Goal: Communication & Community: Answer question/provide support

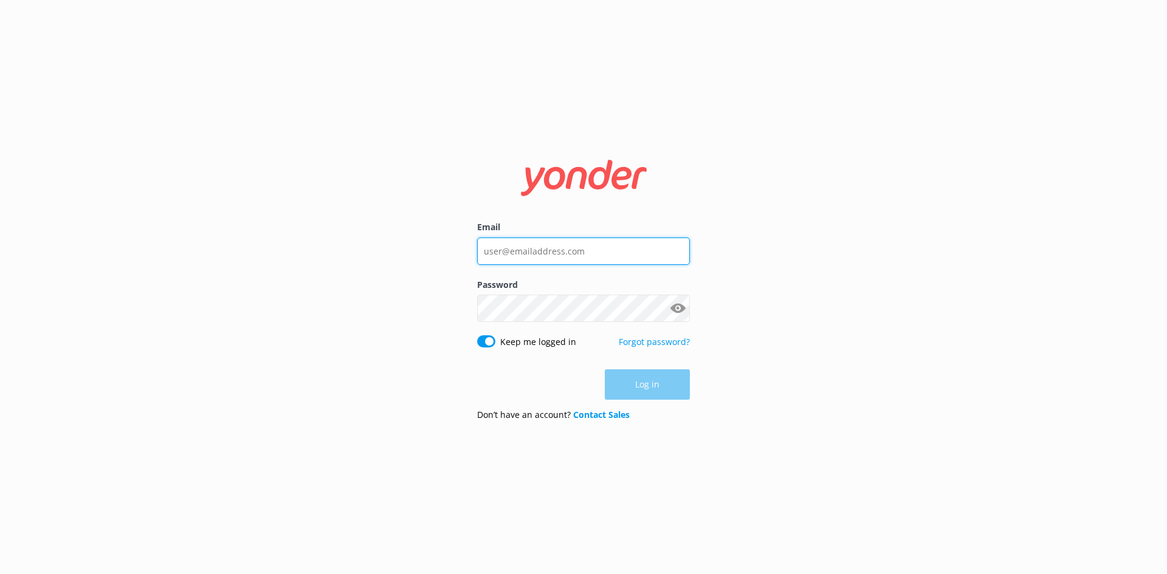
type input "[EMAIL_ADDRESS][DOMAIN_NAME]"
click at [650, 384] on div "Log in" at bounding box center [583, 385] width 213 height 30
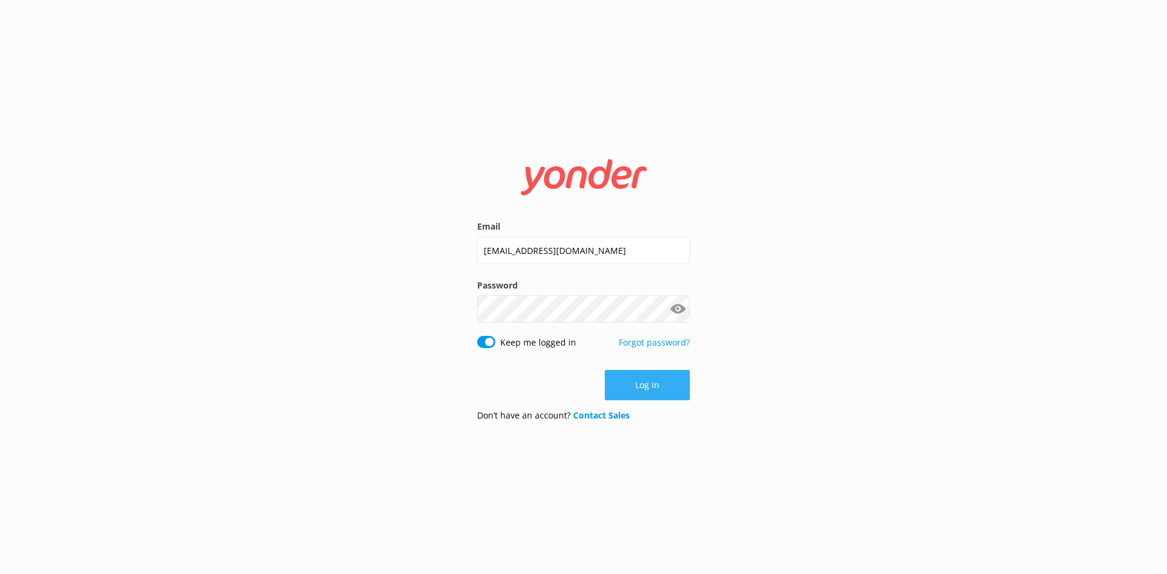
click at [639, 376] on button "Log in" at bounding box center [647, 385] width 85 height 30
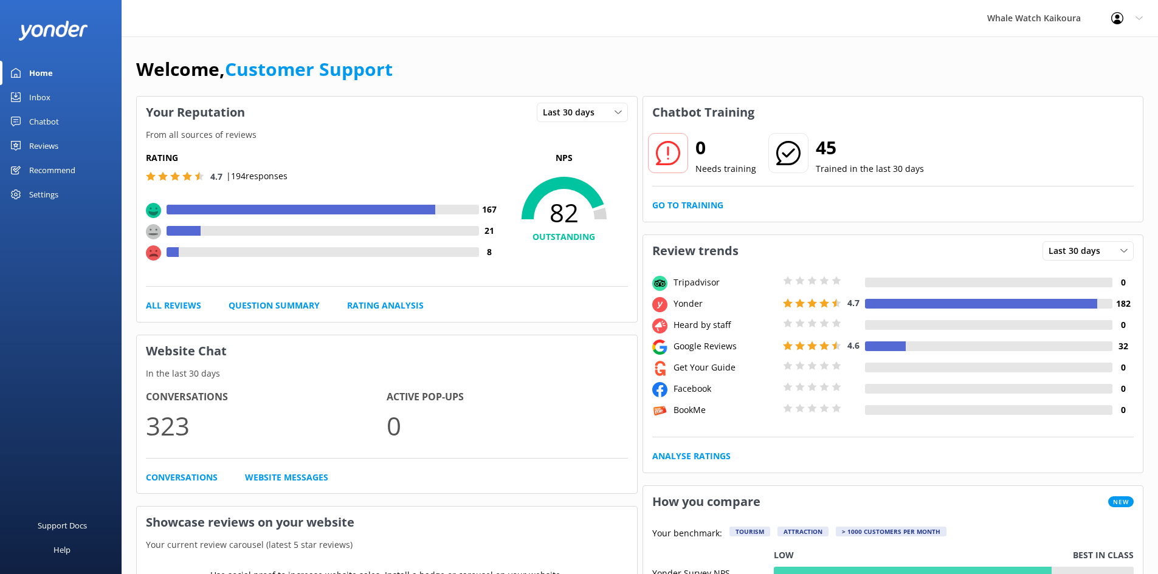
click at [23, 97] on link "Inbox" at bounding box center [61, 97] width 122 height 24
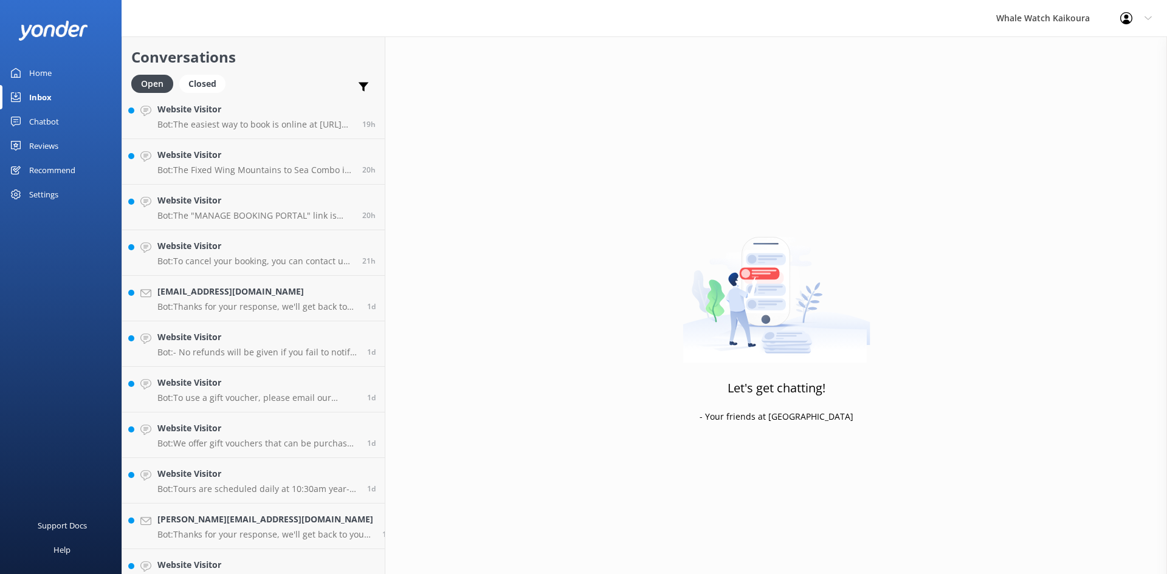
scroll to position [392, 0]
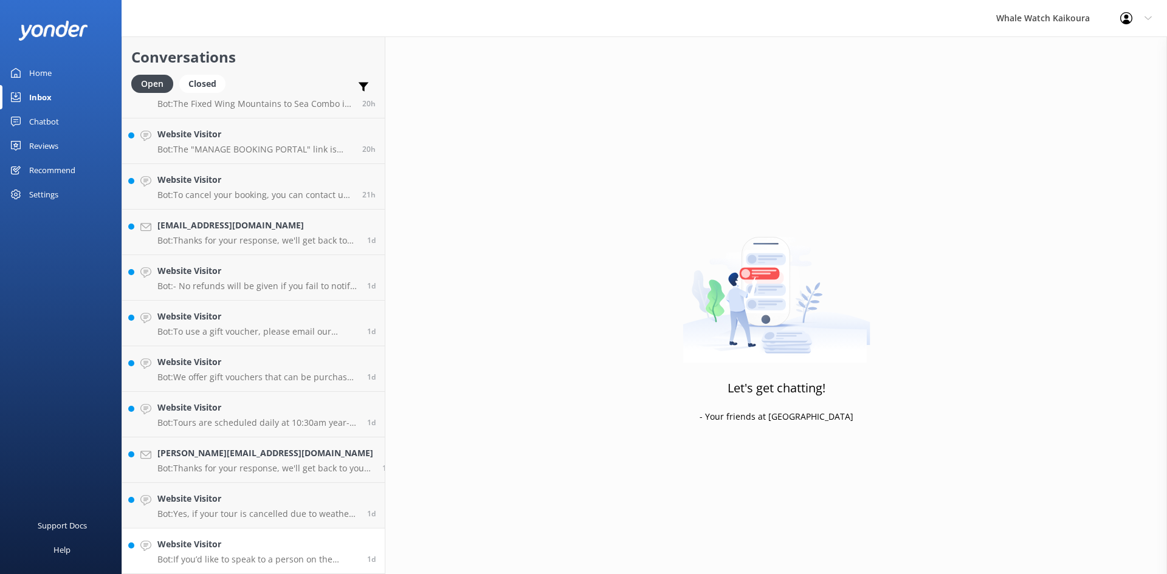
click at [219, 546] on h4 "Website Visitor" at bounding box center [257, 544] width 201 height 13
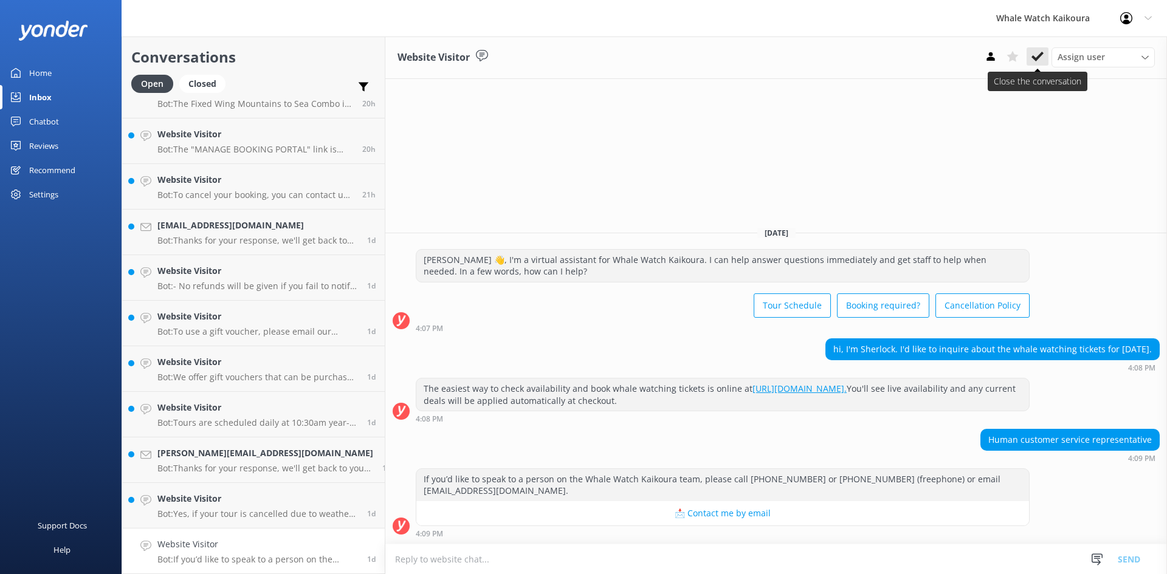
click at [1042, 55] on use at bounding box center [1038, 57] width 12 height 10
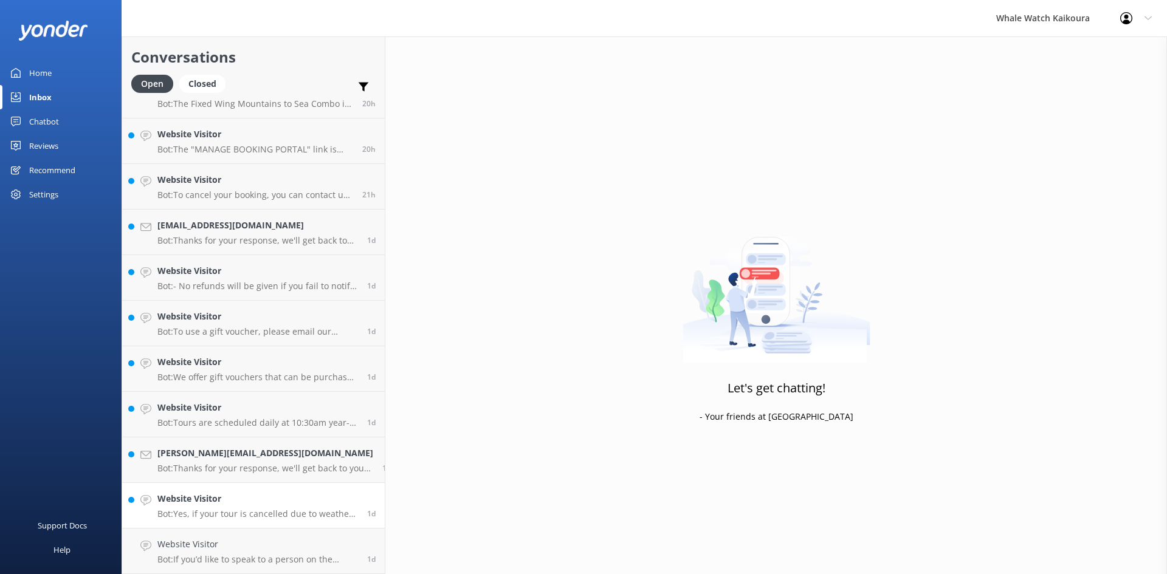
scroll to position [346, 0]
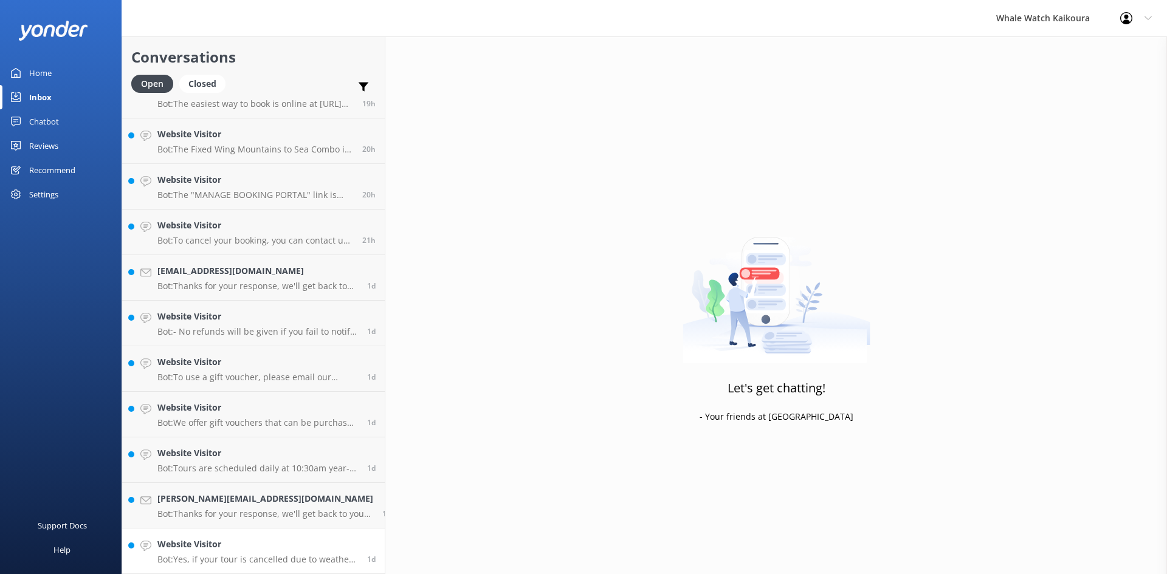
click at [245, 539] on h4 "Website Visitor" at bounding box center [257, 544] width 201 height 13
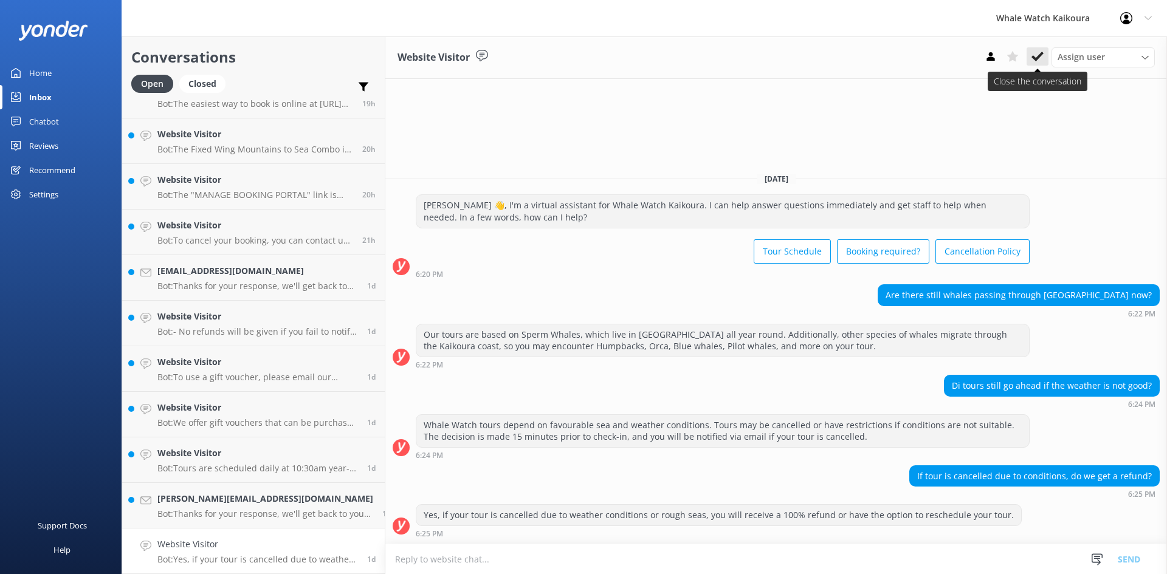
click at [1038, 50] on icon at bounding box center [1038, 56] width 12 height 12
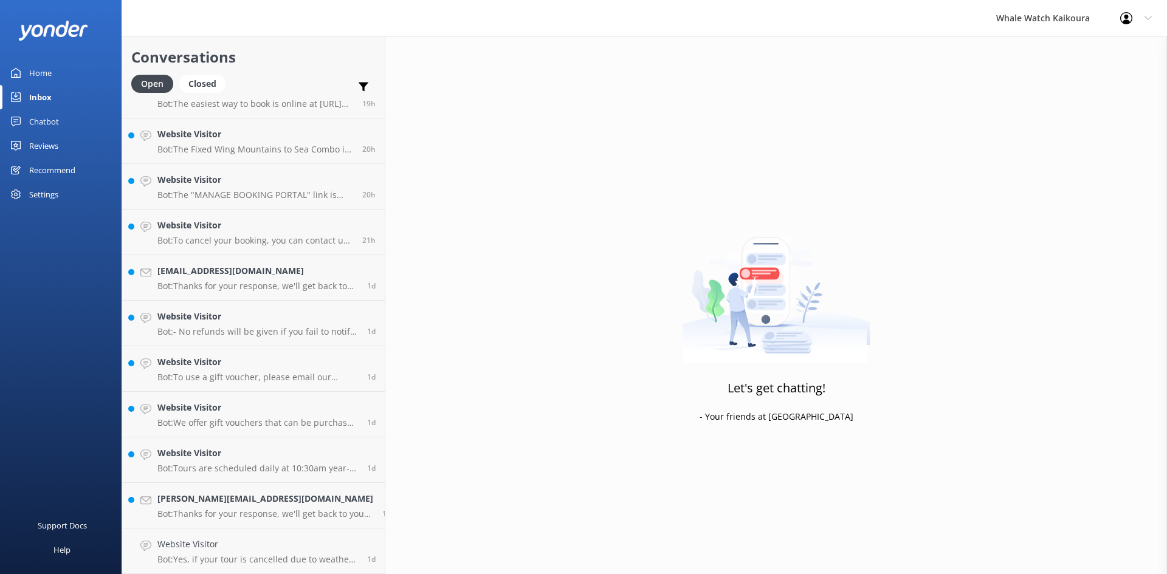
scroll to position [301, 0]
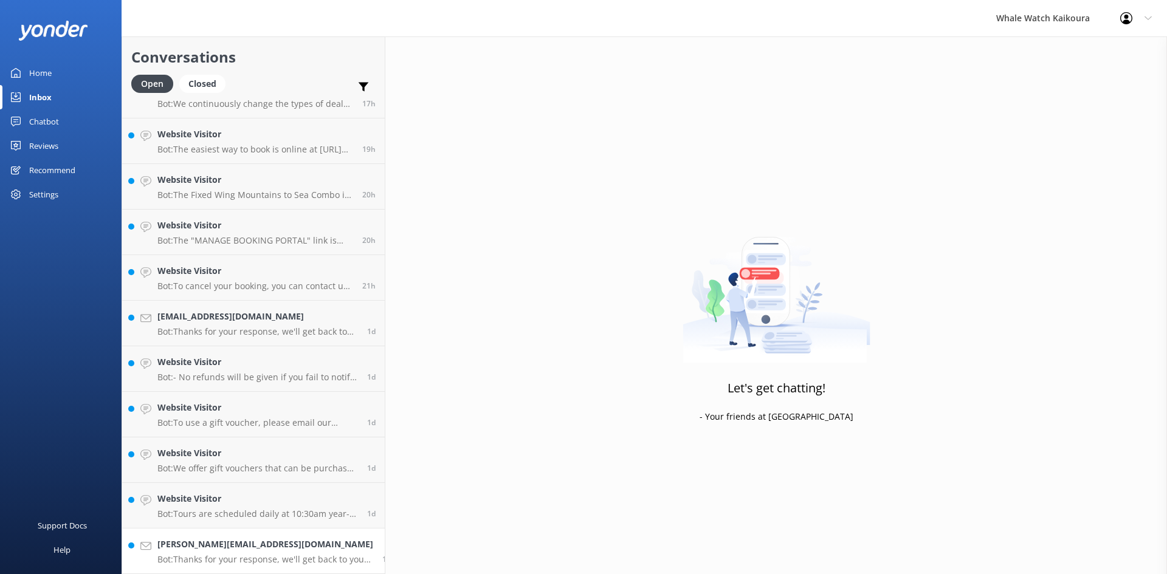
click at [294, 551] on h4 "[PERSON_NAME][EMAIL_ADDRESS][DOMAIN_NAME]" at bounding box center [265, 544] width 216 height 13
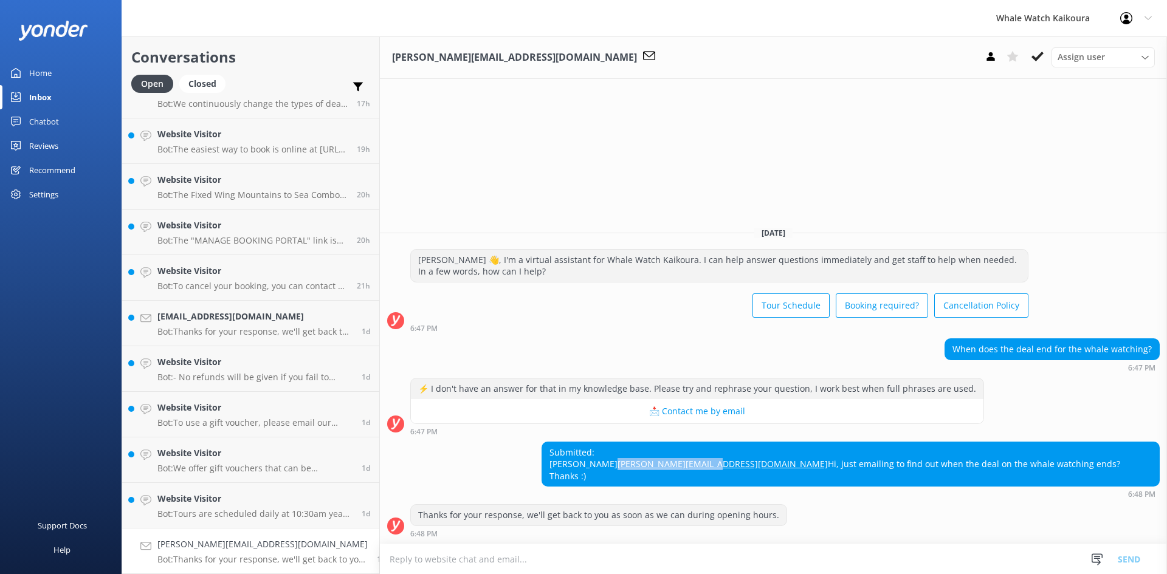
drag, startPoint x: 935, startPoint y: 465, endPoint x: 833, endPoint y: 467, distance: 102.1
click at [833, 467] on div "Submitted: Thomas Thomas.w12@icloud.com Hi, just emailing to find out when the …" at bounding box center [850, 465] width 617 height 44
copy link "[PERSON_NAME][EMAIL_ADDRESS][DOMAIN_NAME]"
click at [828, 468] on link "[PERSON_NAME][EMAIL_ADDRESS][DOMAIN_NAME]" at bounding box center [723, 464] width 210 height 12
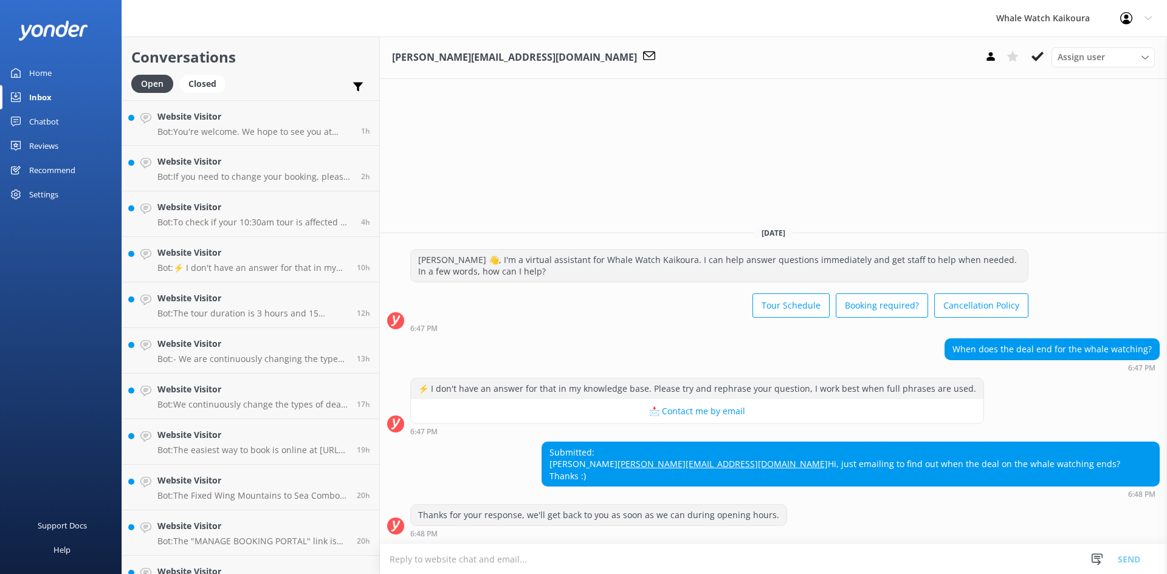
click at [491, 555] on textarea at bounding box center [773, 560] width 787 height 30
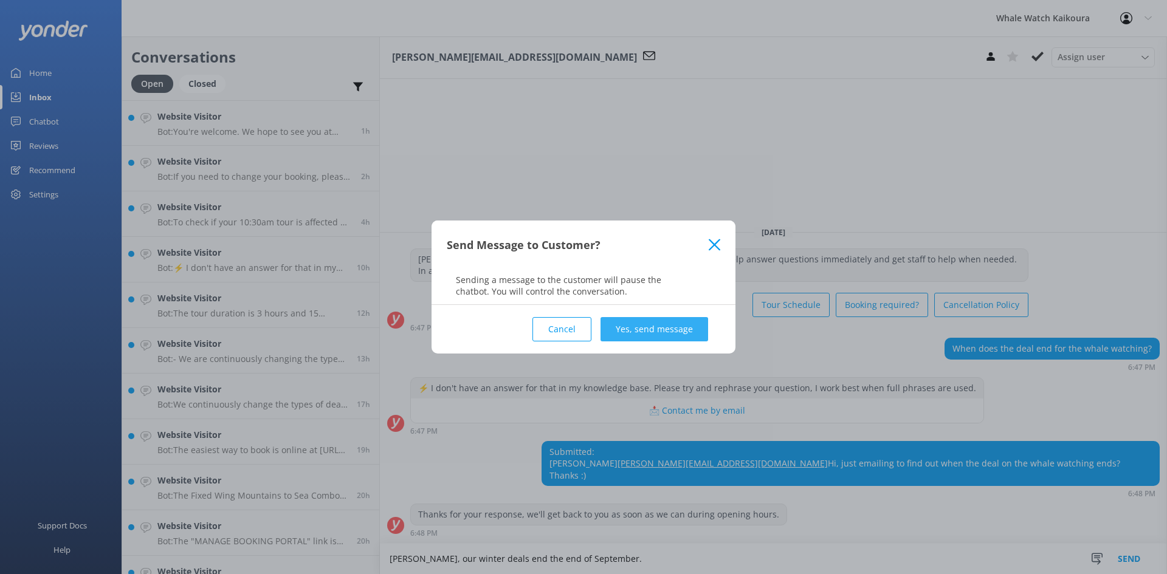
type textarea "[PERSON_NAME], our winter deals end the end of September."
click at [672, 326] on button "Yes, send message" at bounding box center [655, 329] width 108 height 24
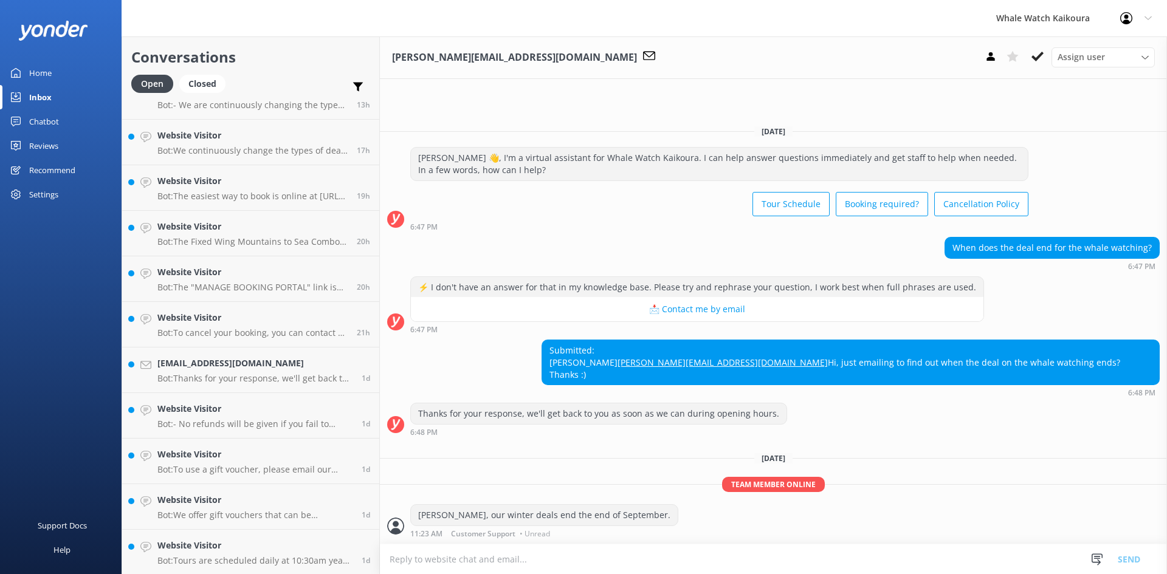
scroll to position [301, 0]
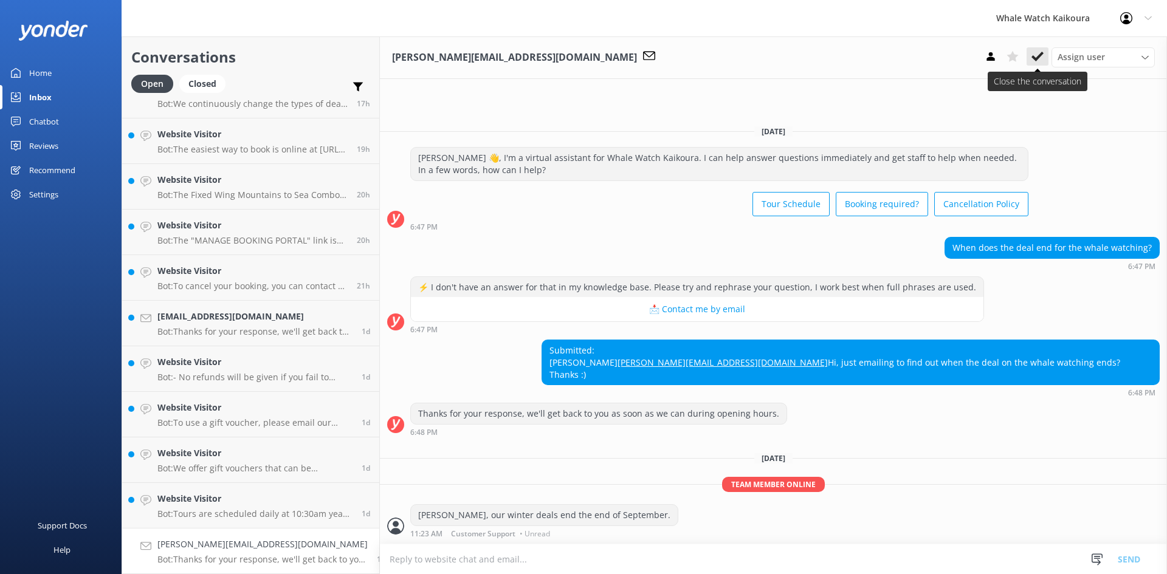
click at [1041, 53] on use at bounding box center [1038, 57] width 12 height 10
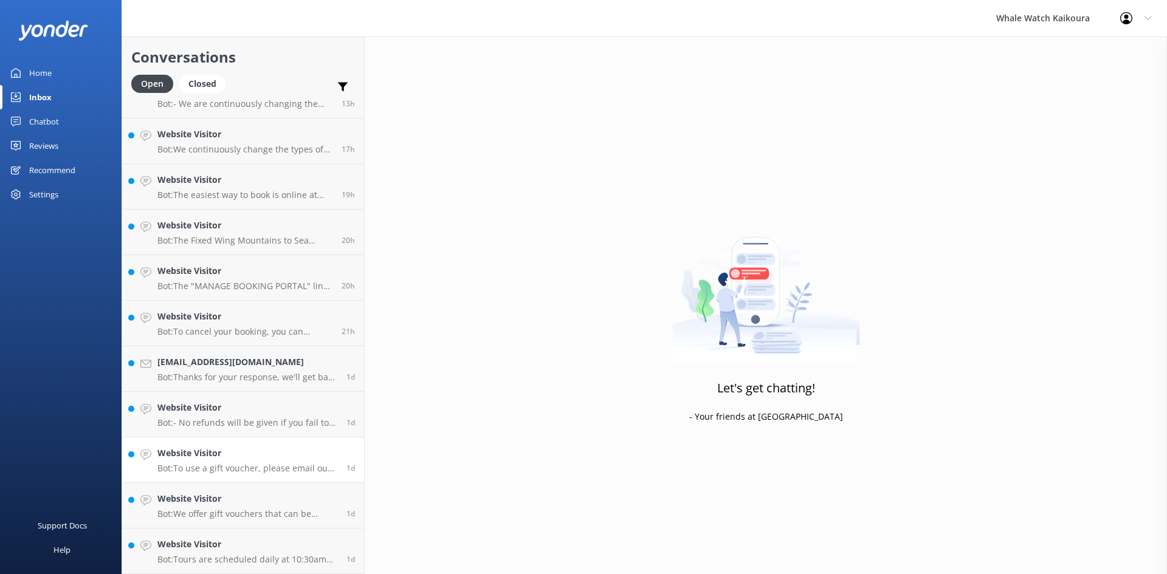
scroll to position [255, 0]
click at [218, 557] on p "Bot: Tours are scheduled daily at 10:30am year-round. Extra tours may be added …" at bounding box center [247, 559] width 180 height 11
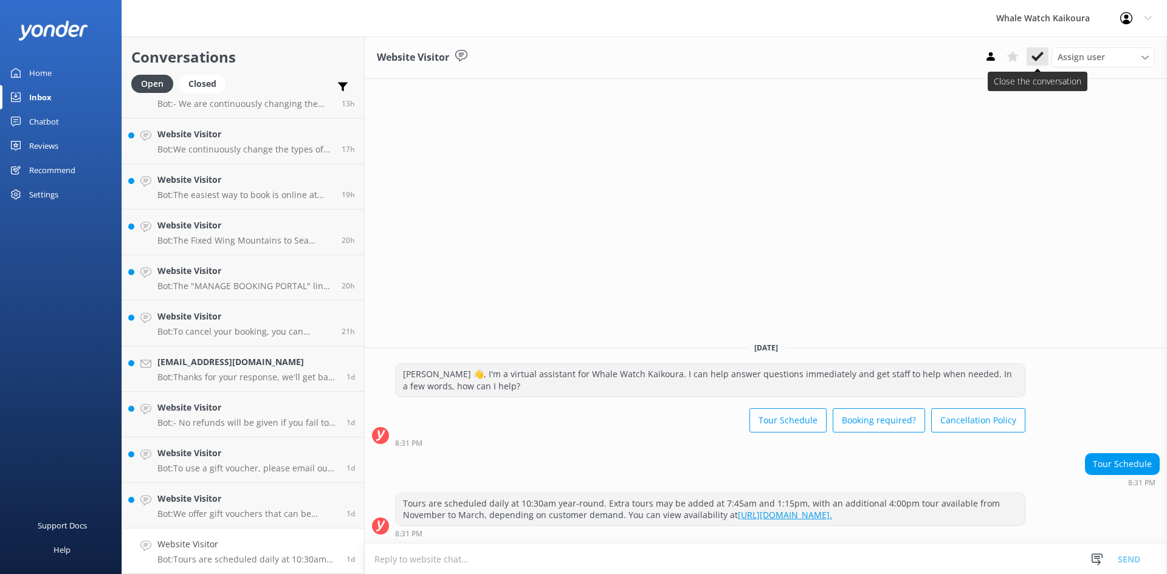
click at [1039, 58] on use at bounding box center [1038, 57] width 12 height 10
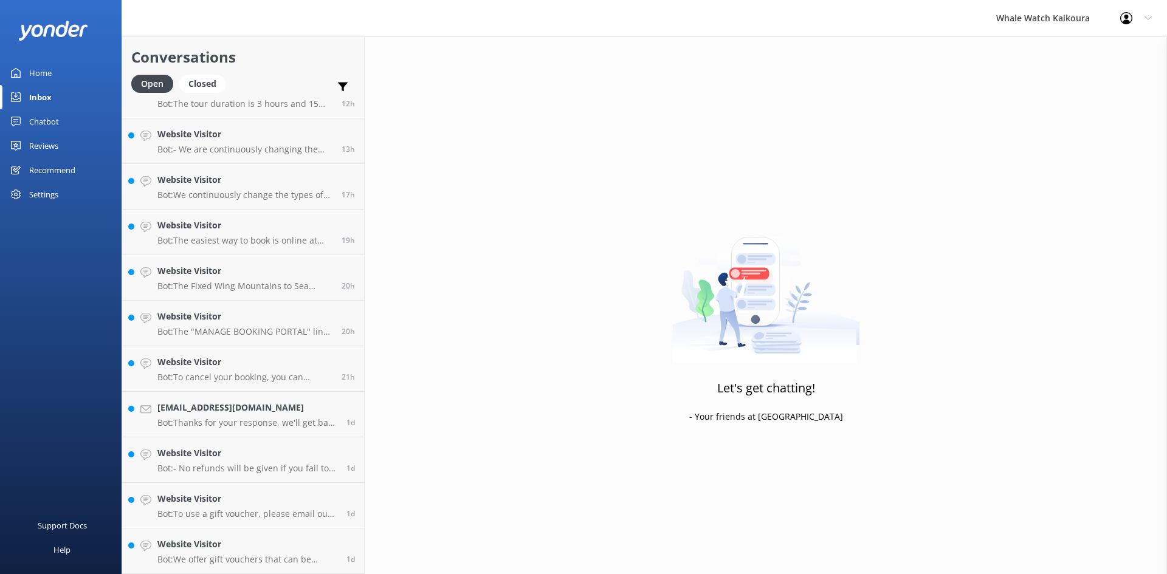
scroll to position [210, 0]
click at [272, 559] on p "Bot: We offer gift vouchers that can be purchased on our website. These are ele…" at bounding box center [247, 559] width 180 height 11
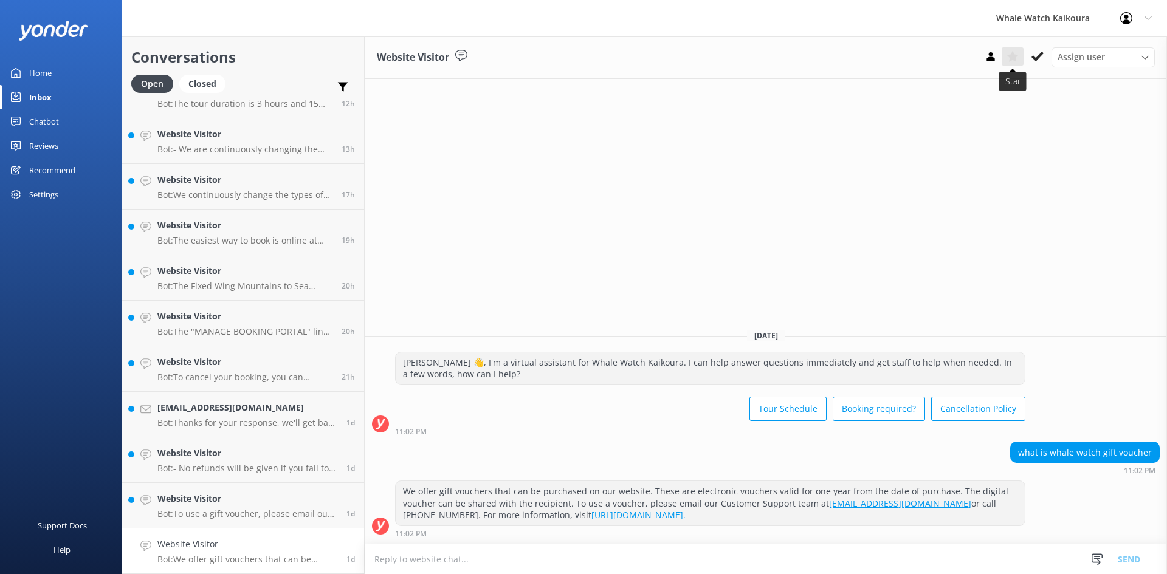
click at [1019, 55] on button at bounding box center [1013, 56] width 22 height 18
click at [1043, 55] on icon at bounding box center [1038, 56] width 12 height 12
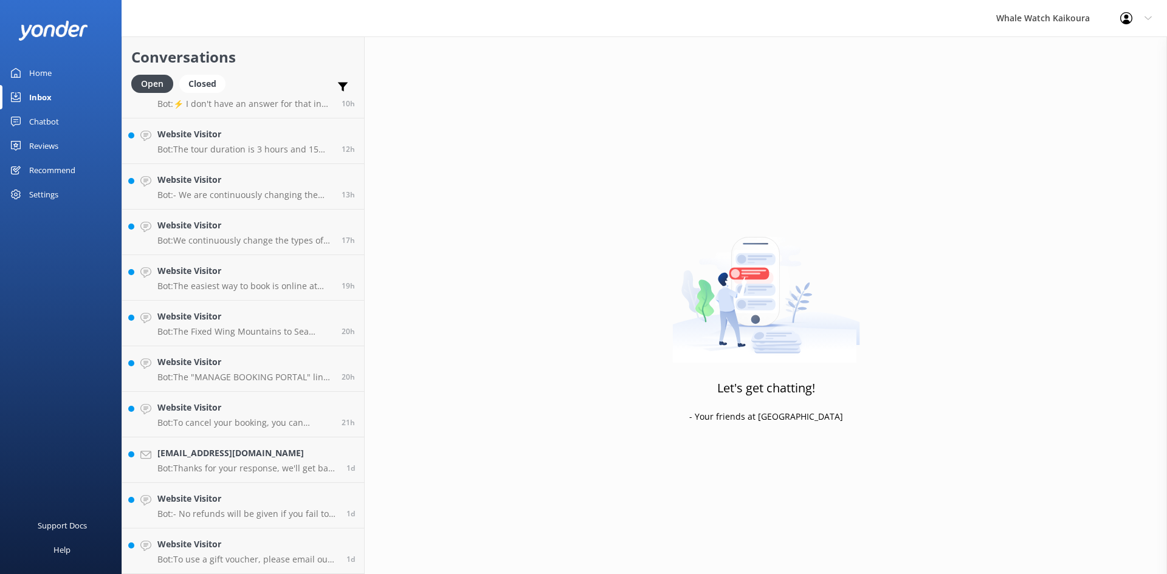
scroll to position [164, 0]
click at [242, 553] on div "Website Visitor Bot: To use a gift voucher, please email our Customer Support t…" at bounding box center [247, 551] width 180 height 27
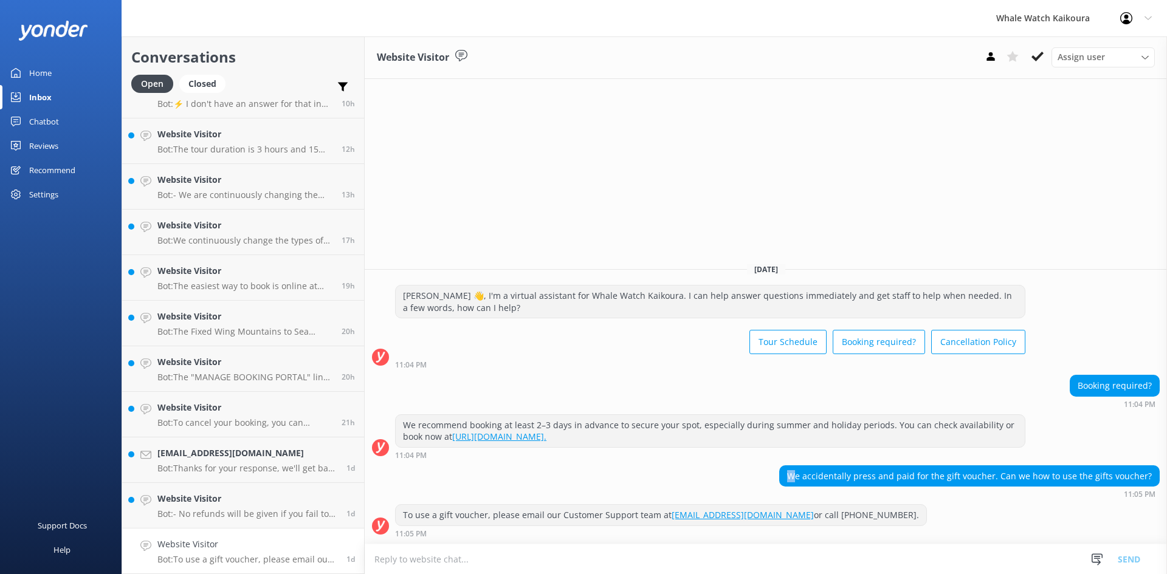
drag, startPoint x: 801, startPoint y: 477, endPoint x: 810, endPoint y: 478, distance: 9.2
click at [810, 478] on div "We accidentally press and paid for the gift voucher. Can we how to use the gift…" at bounding box center [969, 476] width 379 height 21
click at [1033, 58] on use at bounding box center [1038, 57] width 12 height 10
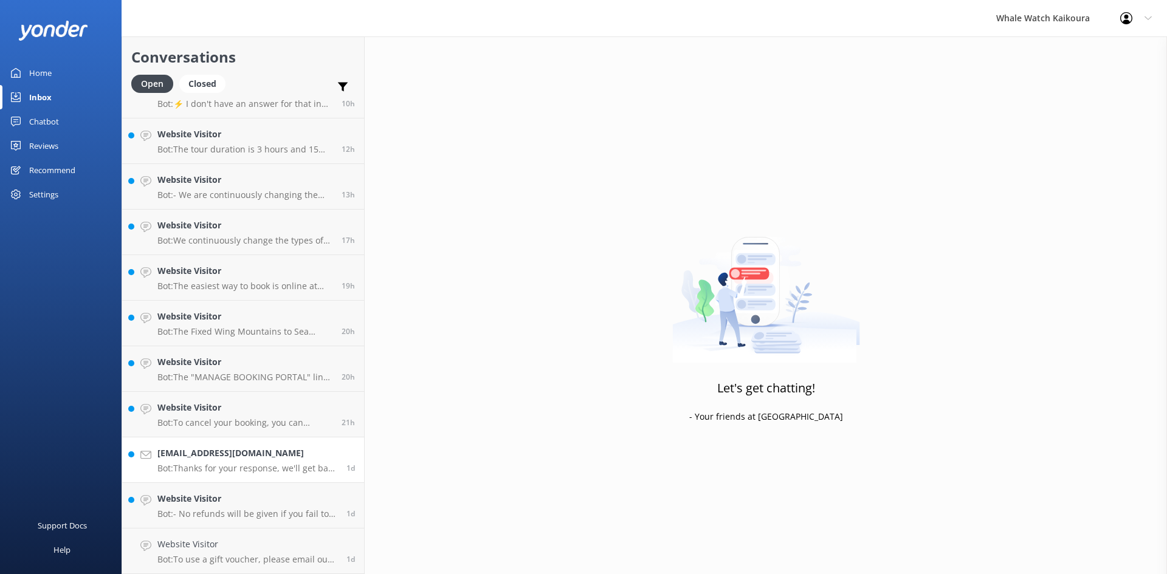
scroll to position [119, 0]
click at [166, 551] on h4 "Website Visitor" at bounding box center [247, 544] width 180 height 13
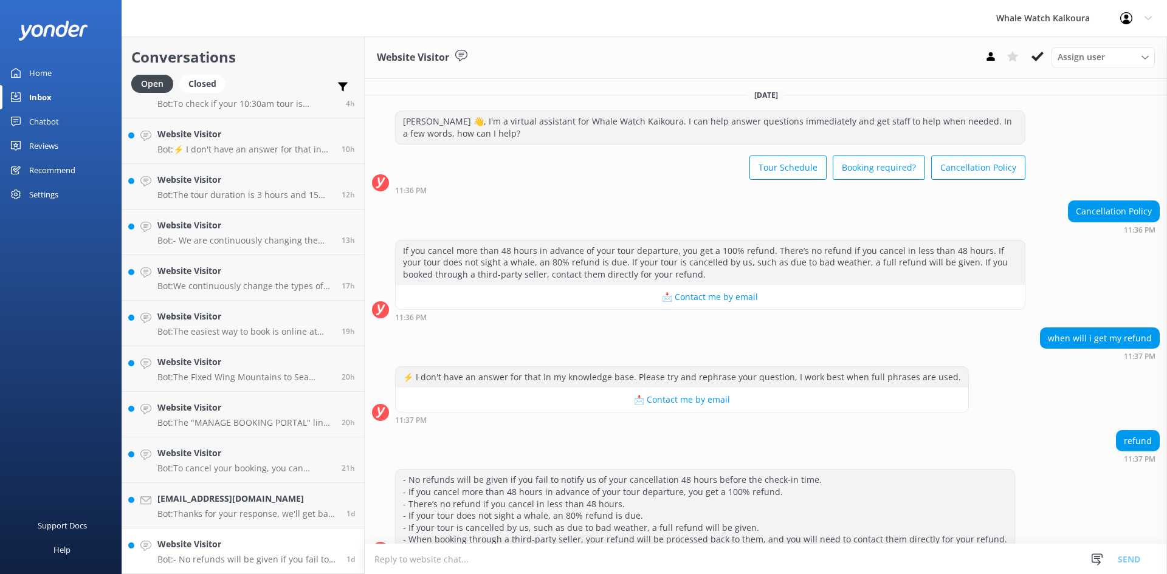
scroll to position [24, 0]
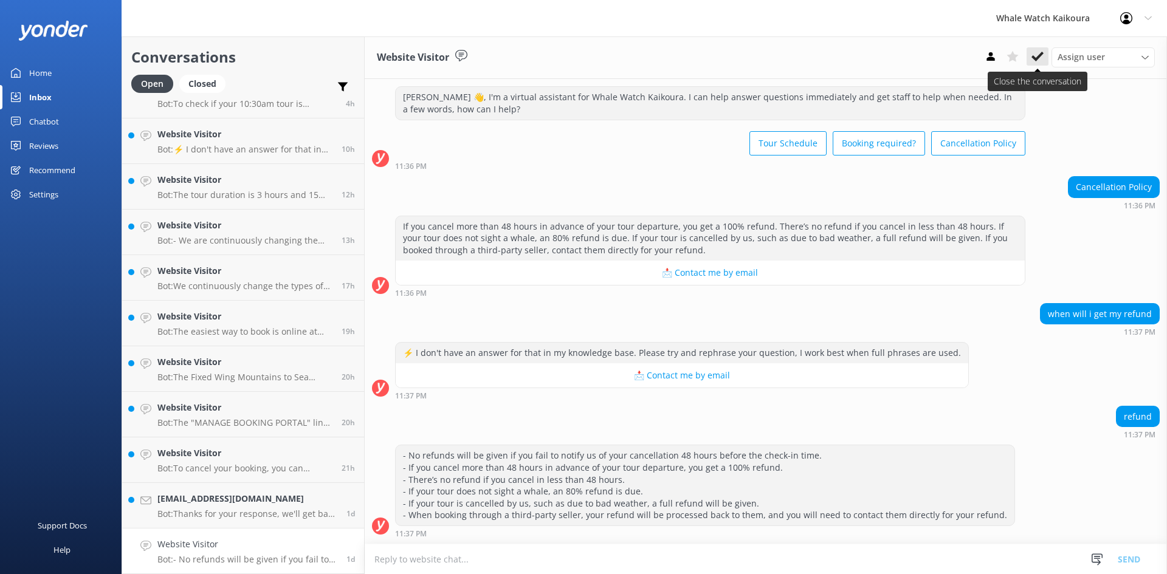
click at [1035, 53] on icon at bounding box center [1038, 56] width 12 height 12
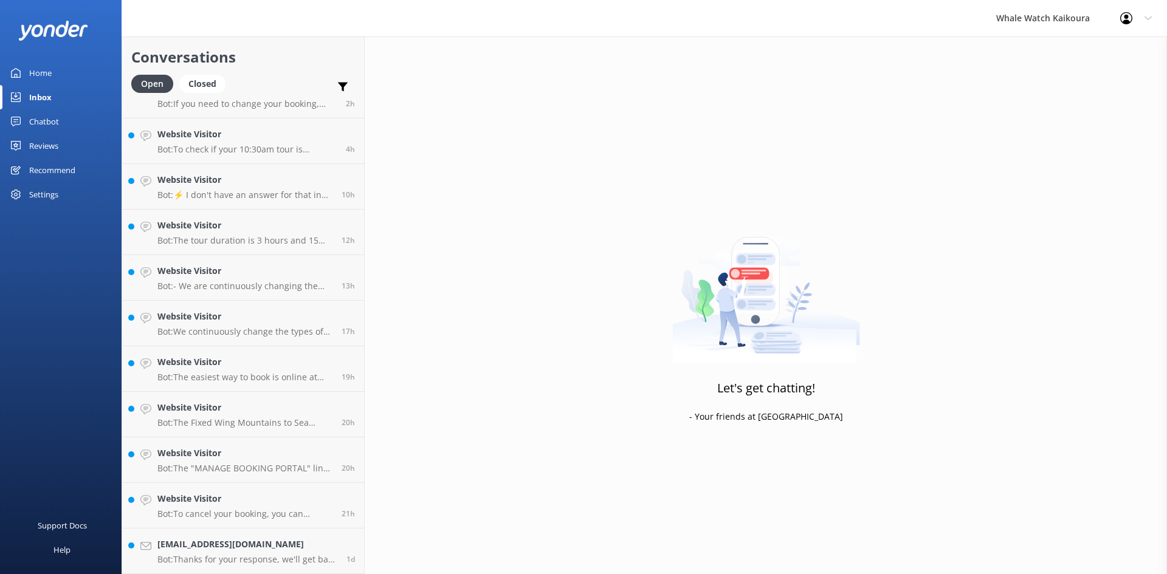
scroll to position [73, 0]
click at [224, 548] on h4 "[EMAIL_ADDRESS][DOMAIN_NAME]" at bounding box center [247, 544] width 180 height 13
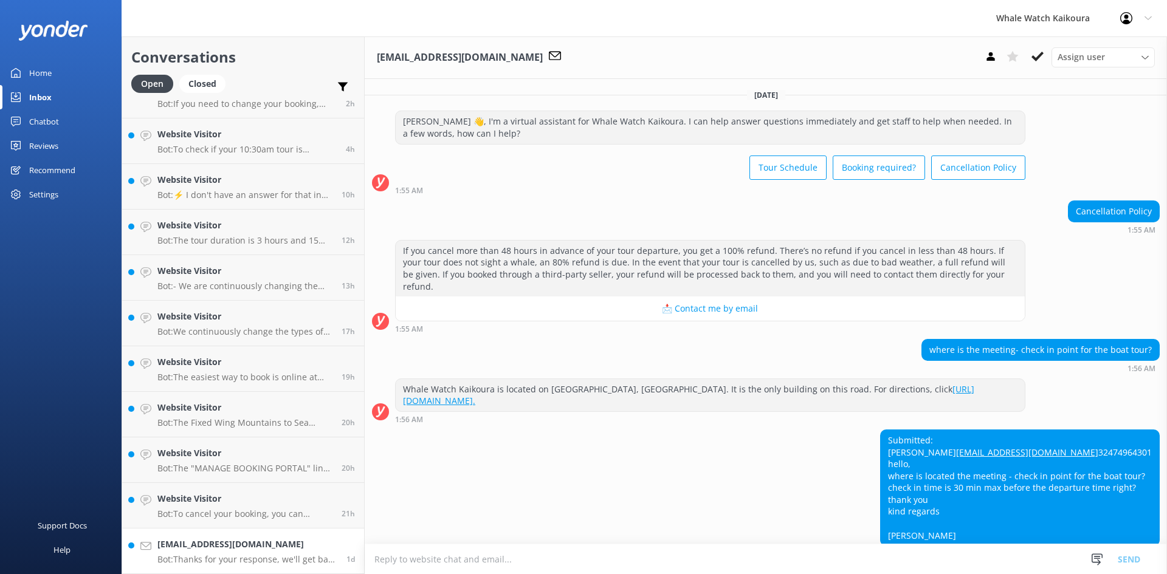
scroll to position [71, 0]
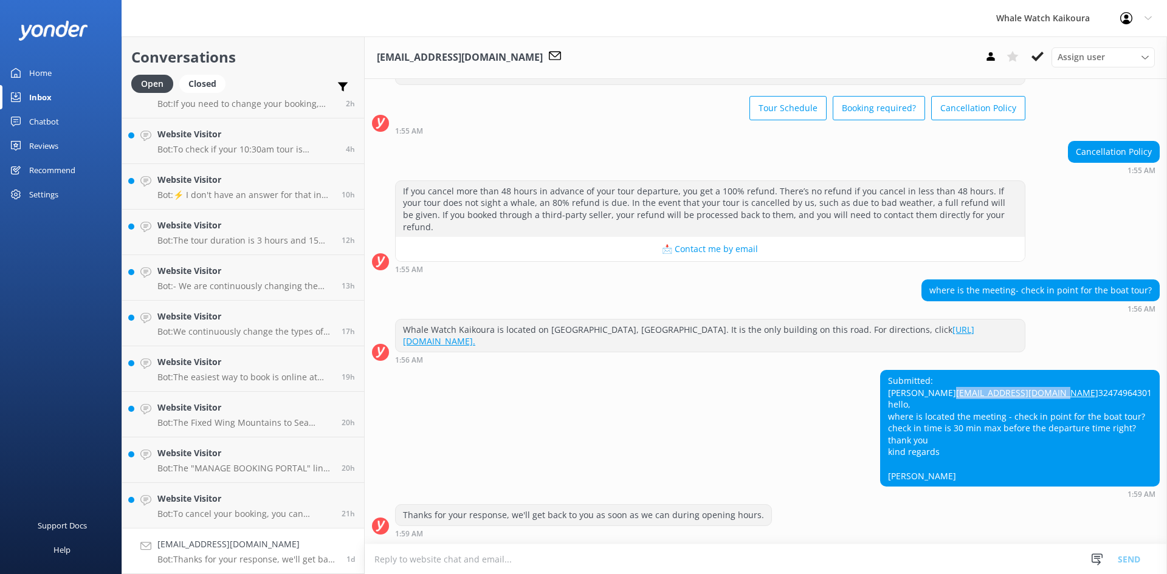
drag, startPoint x: 994, startPoint y: 382, endPoint x: 894, endPoint y: 381, distance: 100.3
click at [894, 381] on div "Submitted: [PERSON_NAME] [EMAIL_ADDRESS][DOMAIN_NAME] 32474964301 hello, where …" at bounding box center [1020, 428] width 278 height 115
click at [920, 406] on div "Submitted: [PERSON_NAME] [EMAIL_ADDRESS][DOMAIN_NAME] 32474964301 hello, where …" at bounding box center [1020, 428] width 278 height 115
click at [956, 387] on link "[EMAIL_ADDRESS][DOMAIN_NAME]" at bounding box center [1027, 393] width 142 height 12
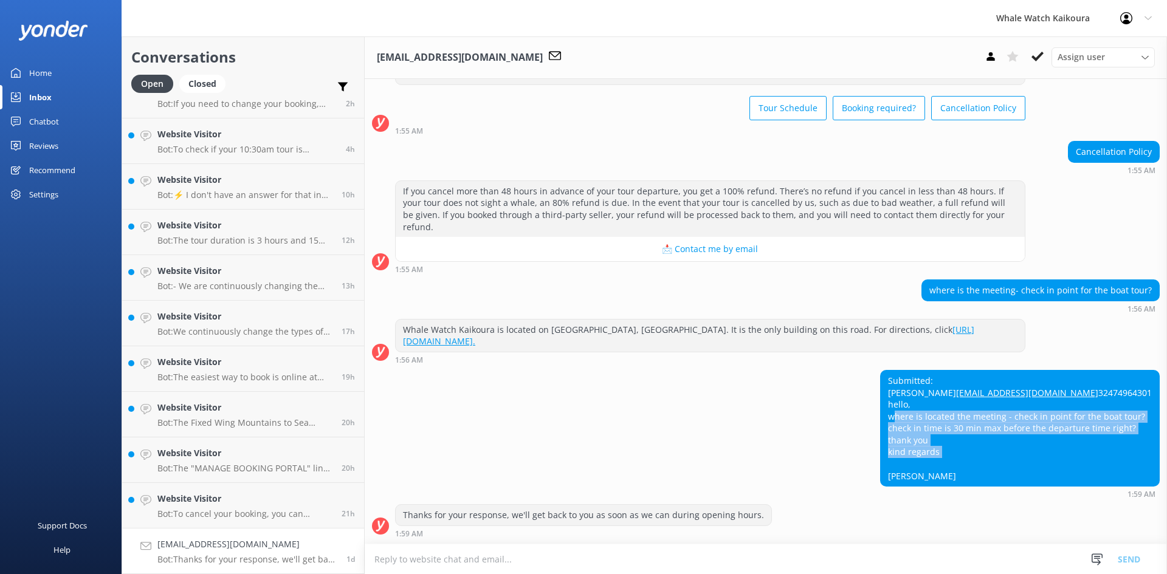
drag, startPoint x: 947, startPoint y: 451, endPoint x: 890, endPoint y: 414, distance: 68.1
click at [890, 414] on div "Submitted: [PERSON_NAME] [EMAIL_ADDRESS][DOMAIN_NAME] 32474964301 hello, where …" at bounding box center [1020, 428] width 278 height 115
copy div "where is located the meeting - check in point for the boat tour? check in time …"
click at [974, 457] on div "Submitted: [PERSON_NAME] [EMAIL_ADDRESS][DOMAIN_NAME] 32474964301 hello, where …" at bounding box center [1020, 428] width 278 height 115
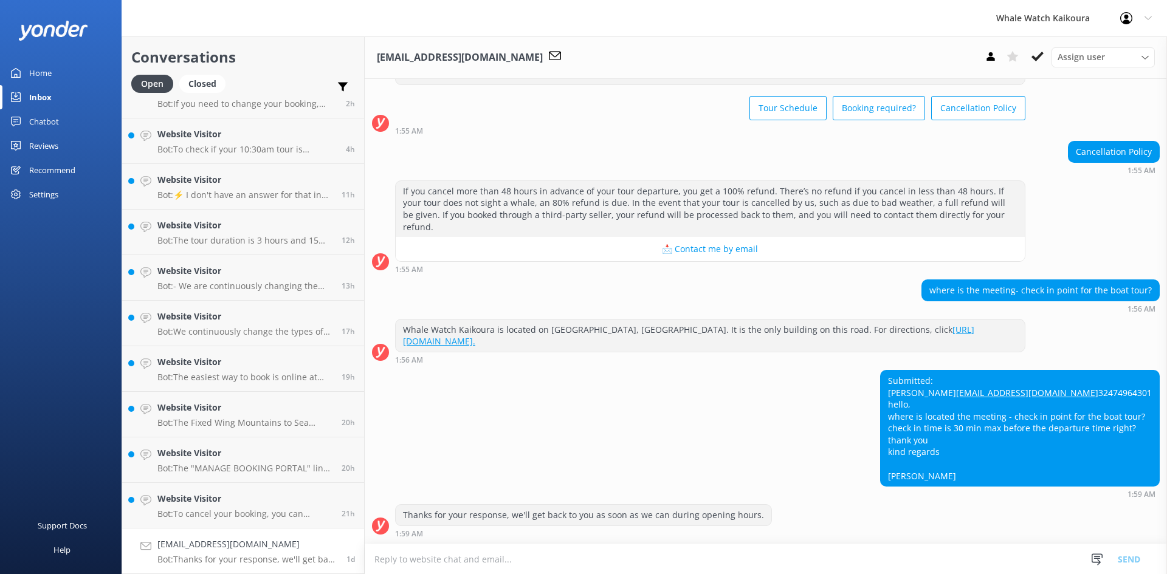
click at [910, 474] on div "Submitted: [PERSON_NAME] [EMAIL_ADDRESS][DOMAIN_NAME] 32474964301 hello, where …" at bounding box center [1020, 428] width 278 height 115
copy div "[PERSON_NAME]"
click at [518, 557] on textarea at bounding box center [766, 560] width 802 height 30
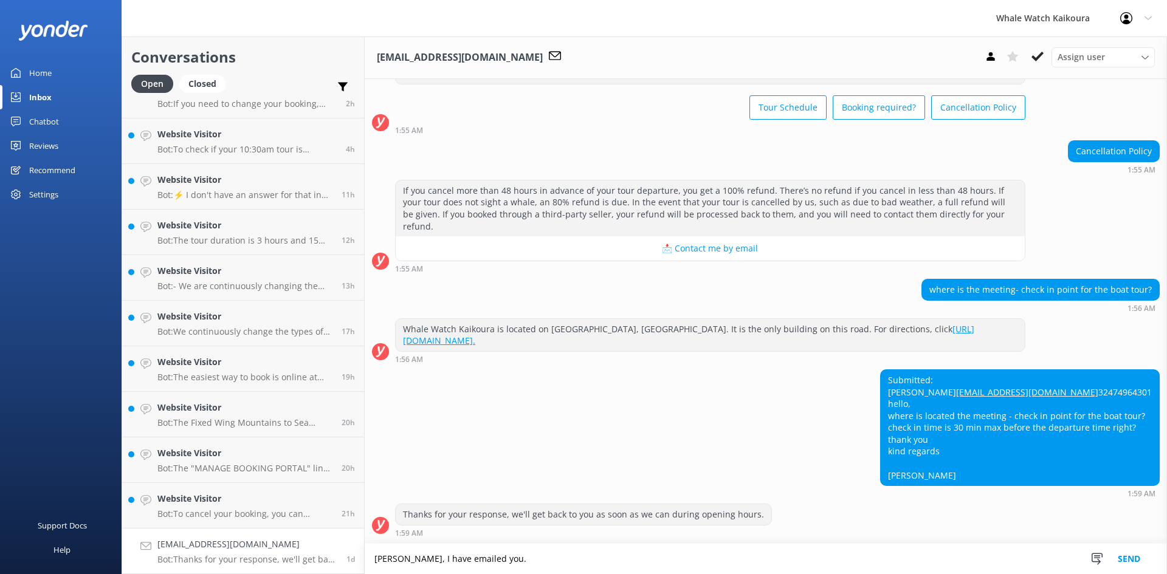
type textarea "[PERSON_NAME], I have emailed you."
click at [1124, 554] on button "Send" at bounding box center [1129, 559] width 46 height 30
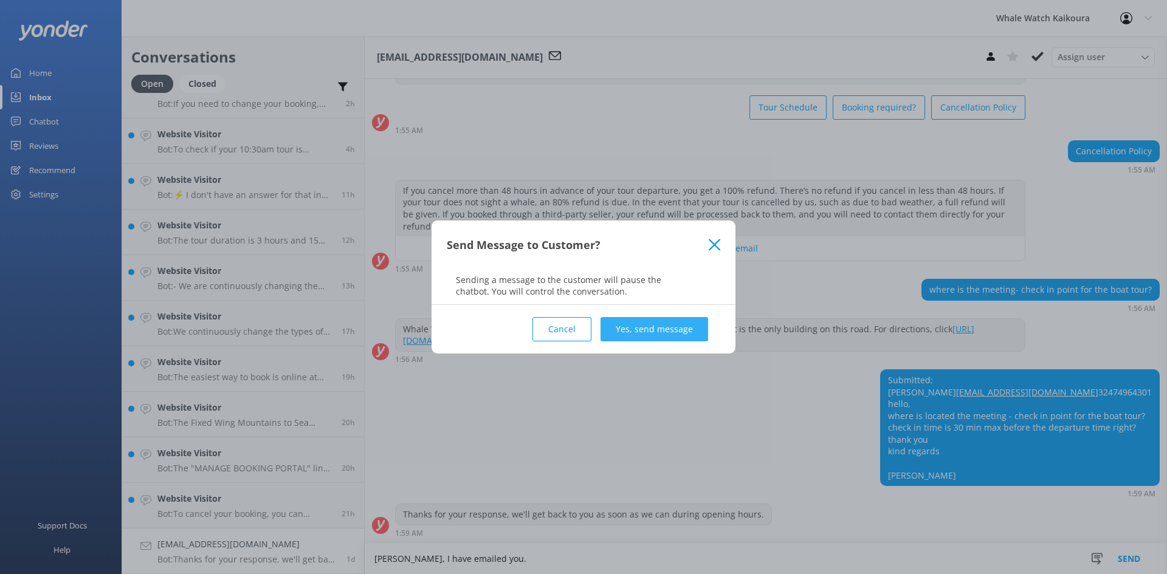
click at [663, 336] on button "Yes, send message" at bounding box center [655, 329] width 108 height 24
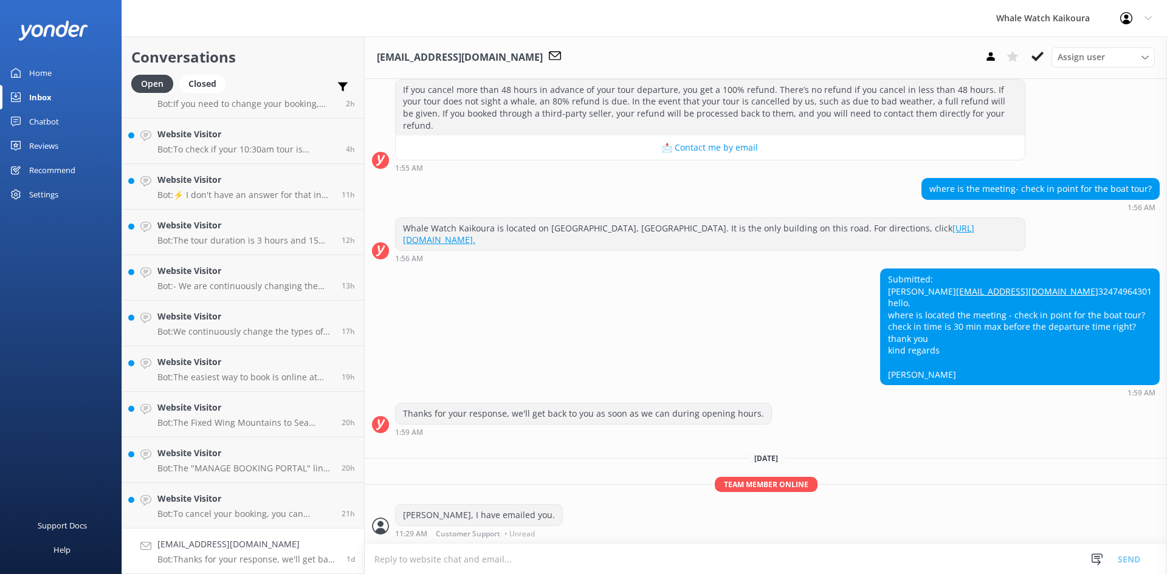
scroll to position [173, 0]
click at [1034, 63] on icon at bounding box center [1038, 56] width 12 height 12
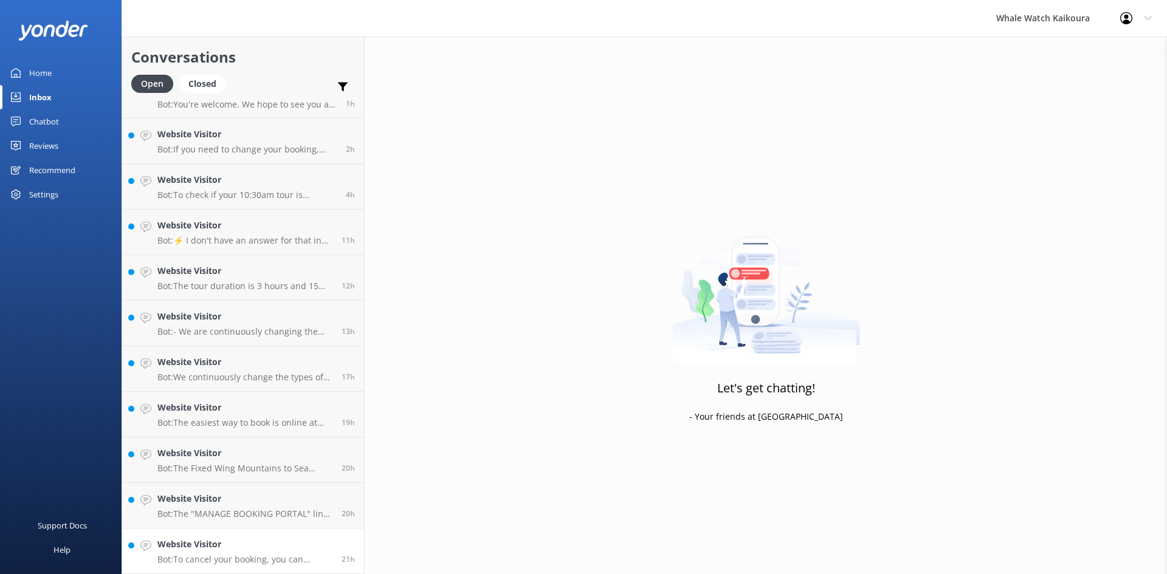
scroll to position [27, 0]
click at [244, 543] on h4 "Website Visitor" at bounding box center [244, 544] width 175 height 13
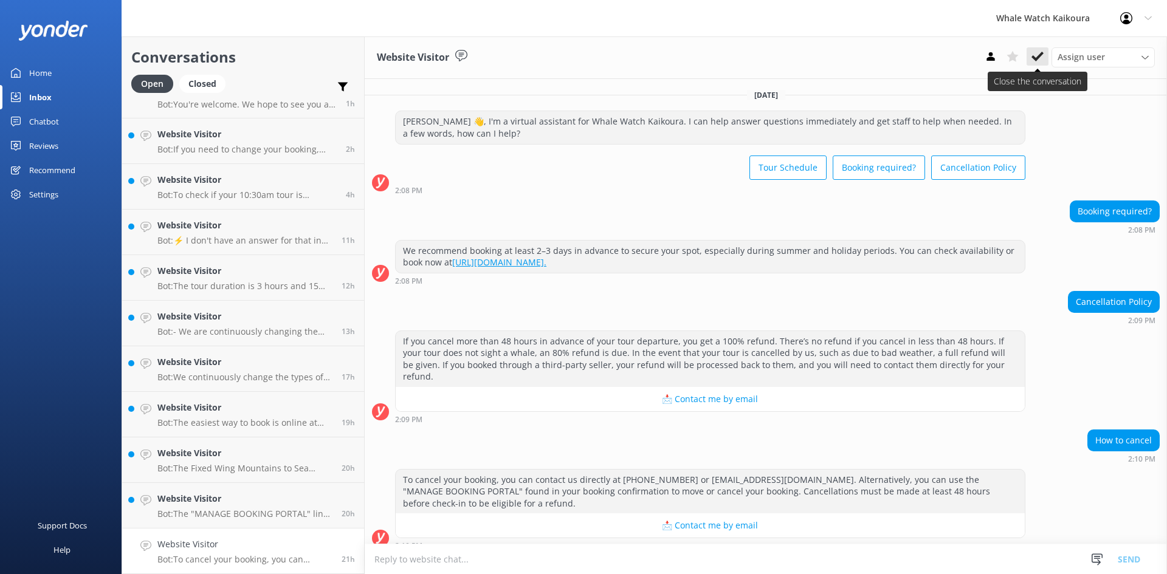
click at [1034, 53] on icon at bounding box center [1038, 56] width 12 height 12
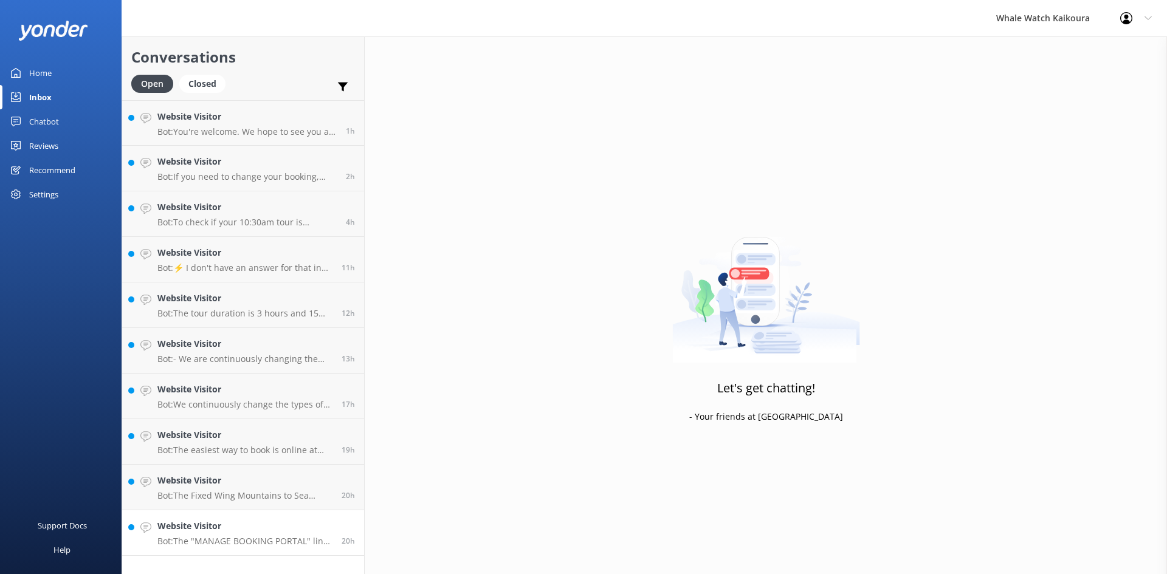
click at [317, 545] on p "Bot: The "MANAGE BOOKING PORTAL" link is included in your booking confirmation …" at bounding box center [244, 541] width 175 height 11
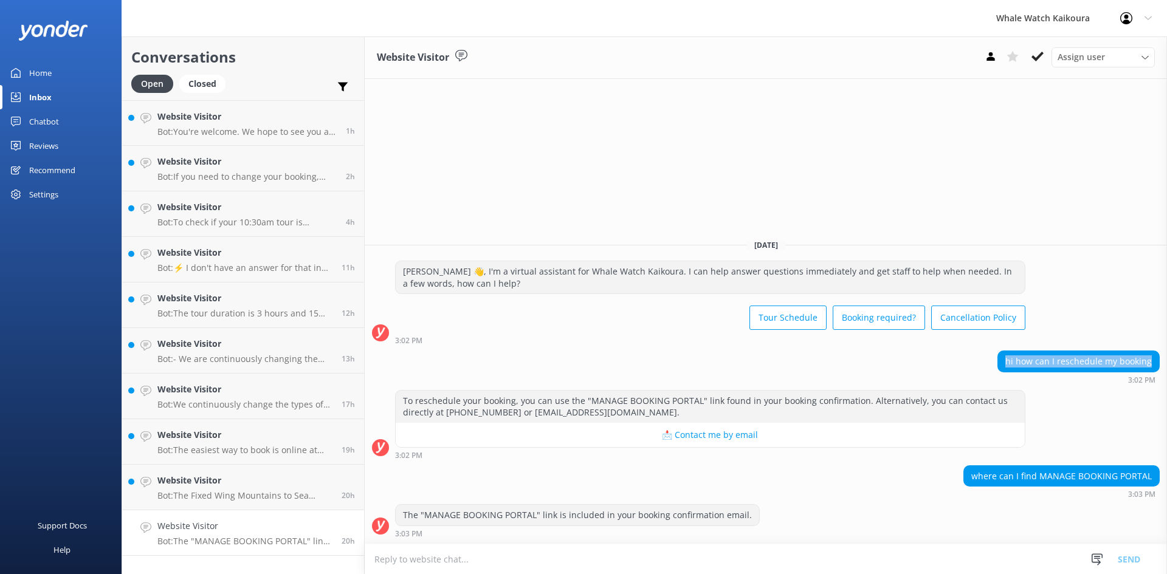
drag, startPoint x: 1012, startPoint y: 361, endPoint x: 1159, endPoint y: 365, distance: 146.5
click at [1159, 365] on div "hi how can I reschedule my booking" at bounding box center [1078, 361] width 161 height 21
click at [1128, 391] on div "To reschedule your booking, you can use the "MANAGE BOOKING PORTAL" link found …" at bounding box center [766, 424] width 802 height 69
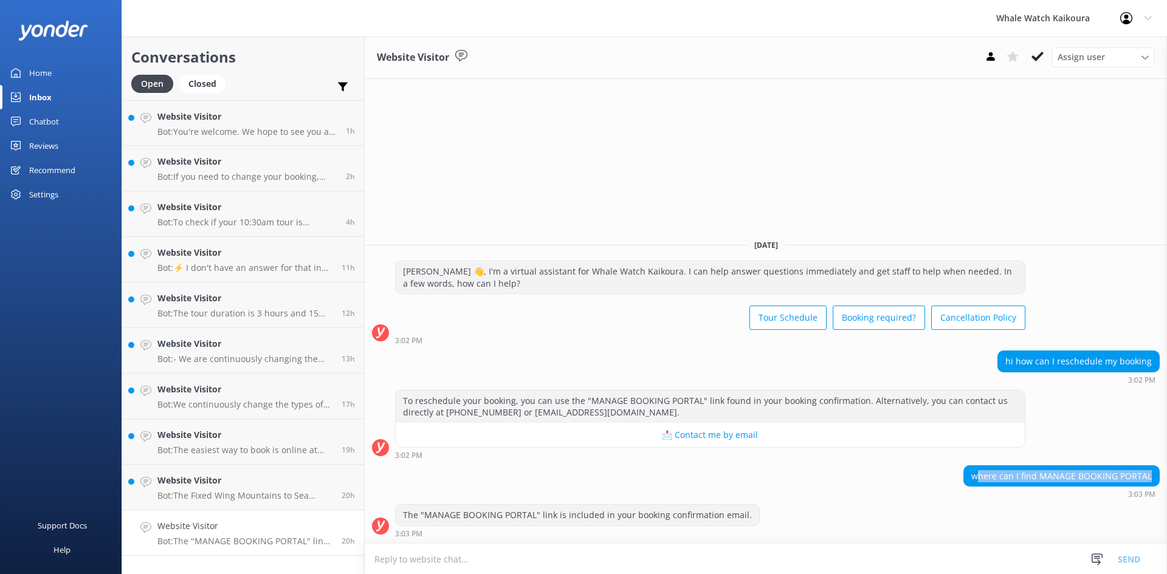
drag, startPoint x: 984, startPoint y: 476, endPoint x: 1166, endPoint y: 470, distance: 182.5
click at [1166, 470] on div "where can I find MANAGE BOOKING PORTAL 3:03 PM" at bounding box center [766, 482] width 802 height 33
click at [501, 556] on textarea at bounding box center [766, 560] width 802 height 30
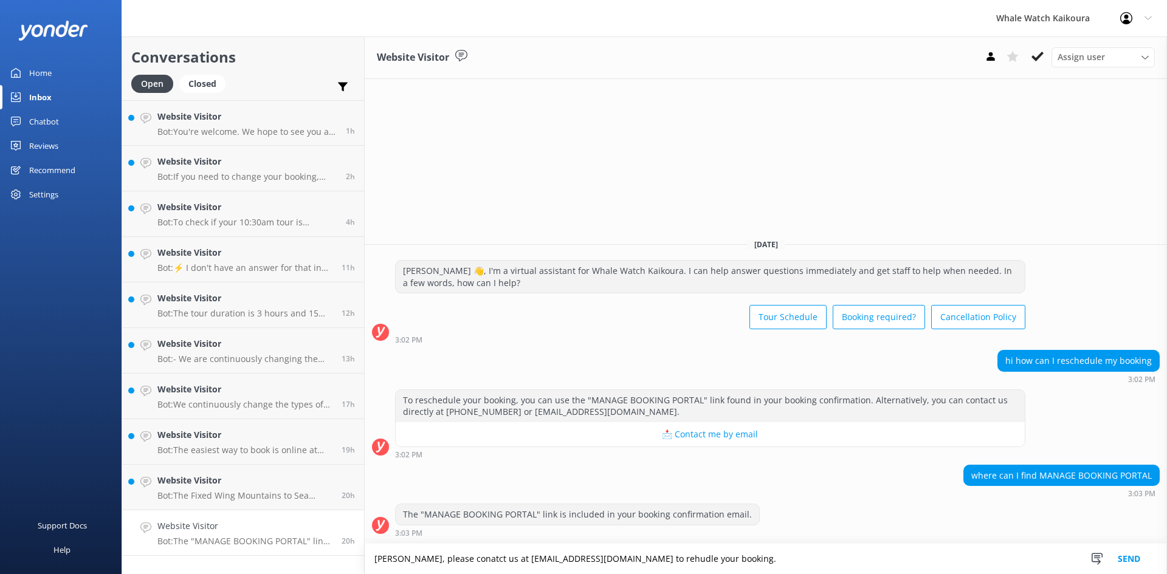
drag, startPoint x: 460, startPoint y: 560, endPoint x: 512, endPoint y: 330, distance: 235.8
click at [512, 322] on div "Tour Schedule Booking required? Cancellation Policy" at bounding box center [710, 318] width 630 height 34
drag, startPoint x: 598, startPoint y: 556, endPoint x: 788, endPoint y: 401, distance: 245.4
click at [788, 400] on div "To reschedule your booking, you can use the "MANAGE BOOKING PORTAL" link found …" at bounding box center [710, 406] width 629 height 32
click at [602, 559] on textarea "[PERSON_NAME], please contact us at [EMAIL_ADDRESS][DOMAIN_NAME] to rehudle you…" at bounding box center [766, 559] width 802 height 30
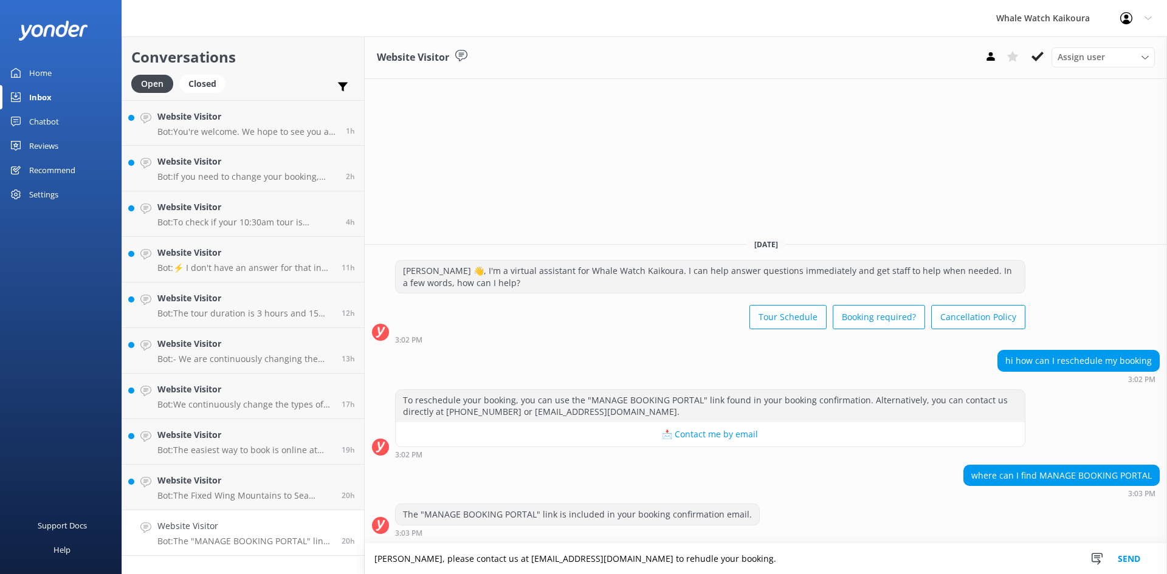
click at [602, 559] on textarea "[PERSON_NAME], please contact us at [EMAIL_ADDRESS][DOMAIN_NAME] to rehudle you…" at bounding box center [766, 559] width 802 height 30
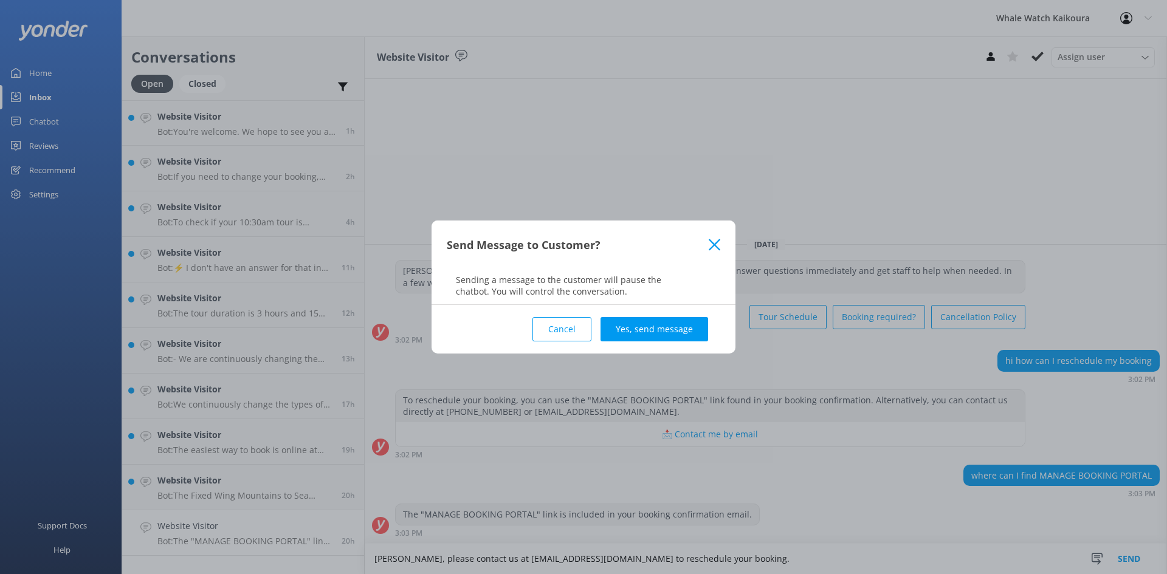
type textarea "[PERSON_NAME], please contact us at [EMAIL_ADDRESS][DOMAIN_NAME] to reschedule …"
click at [661, 344] on div "Cancel Yes, send message" at bounding box center [584, 329] width 274 height 49
click at [661, 336] on button "Yes, send message" at bounding box center [655, 329] width 108 height 24
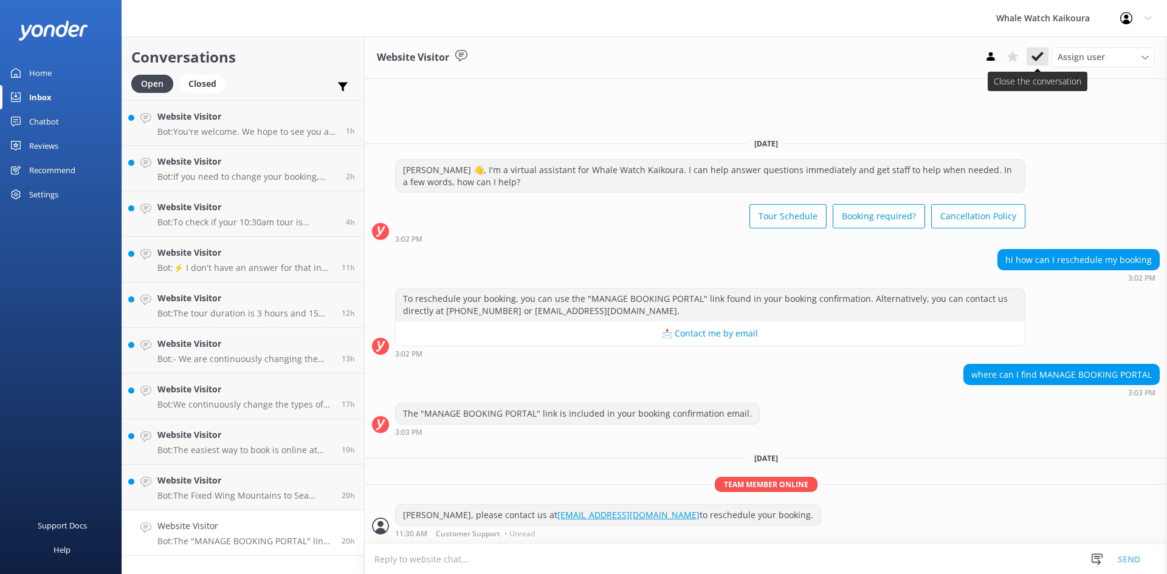
click at [1039, 55] on use at bounding box center [1038, 57] width 12 height 10
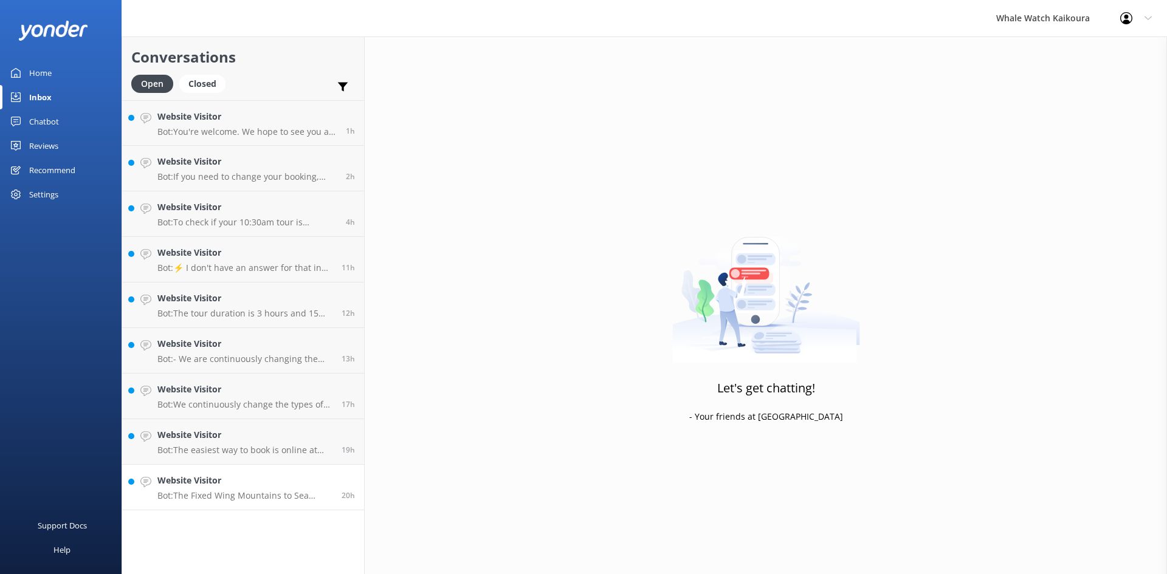
click at [261, 498] on p "Bot: The Fixed Wing Mountains to Sea Combo is a seasonal deal valid for travel …" at bounding box center [244, 496] width 175 height 11
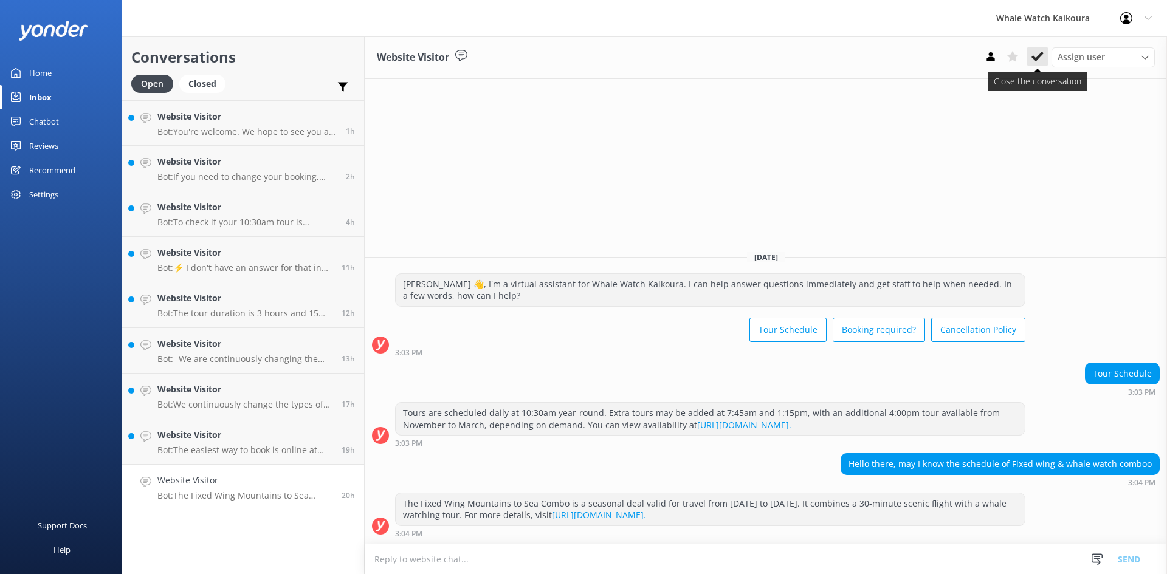
click at [1041, 60] on icon at bounding box center [1038, 56] width 12 height 12
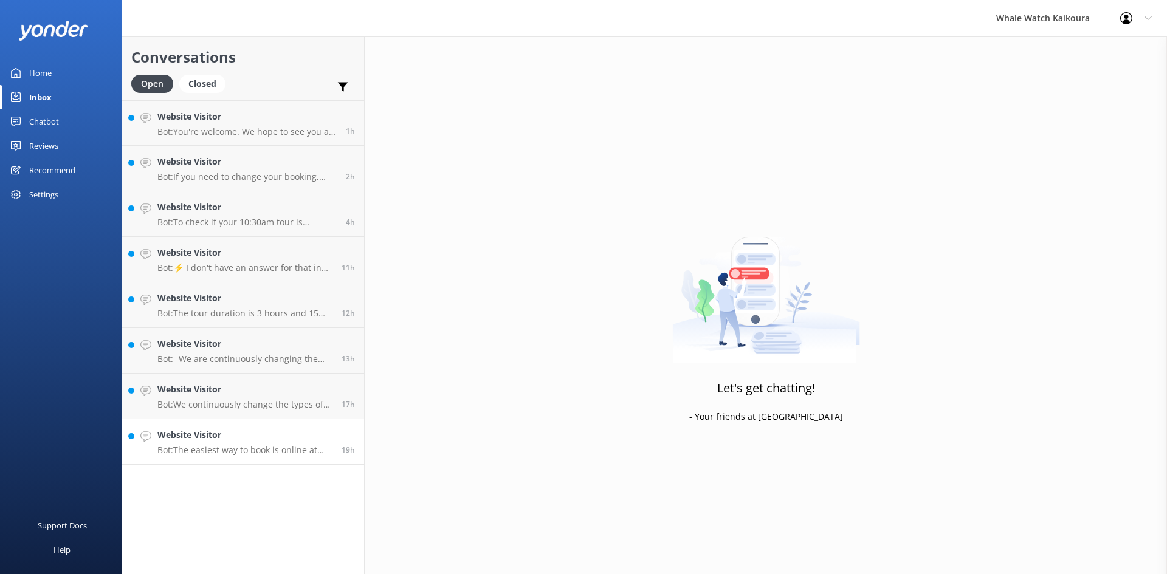
click at [339, 448] on div "19h" at bounding box center [343, 442] width 22 height 27
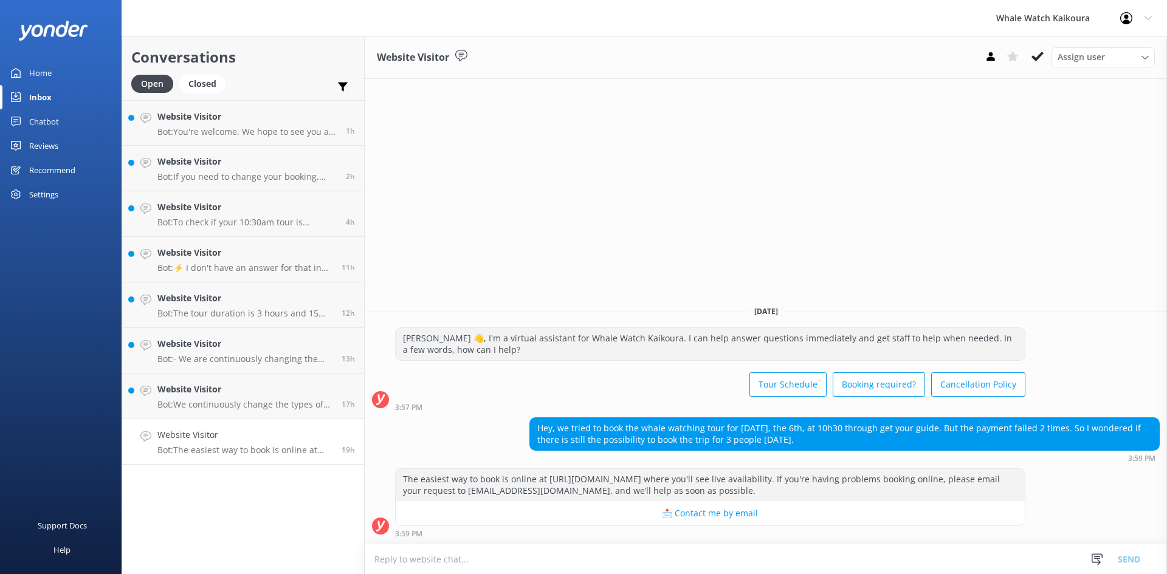
click at [1034, 52] on icon at bounding box center [1038, 56] width 12 height 12
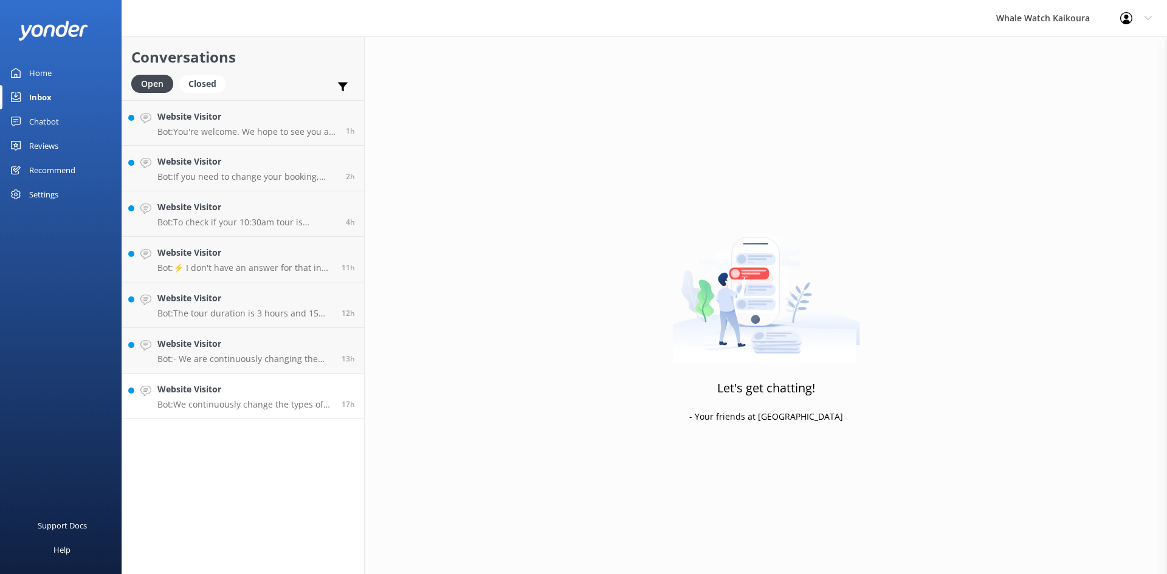
click at [234, 410] on link "Website Visitor Bot: We continuously change the types of deals we offer. When y…" at bounding box center [243, 397] width 242 height 46
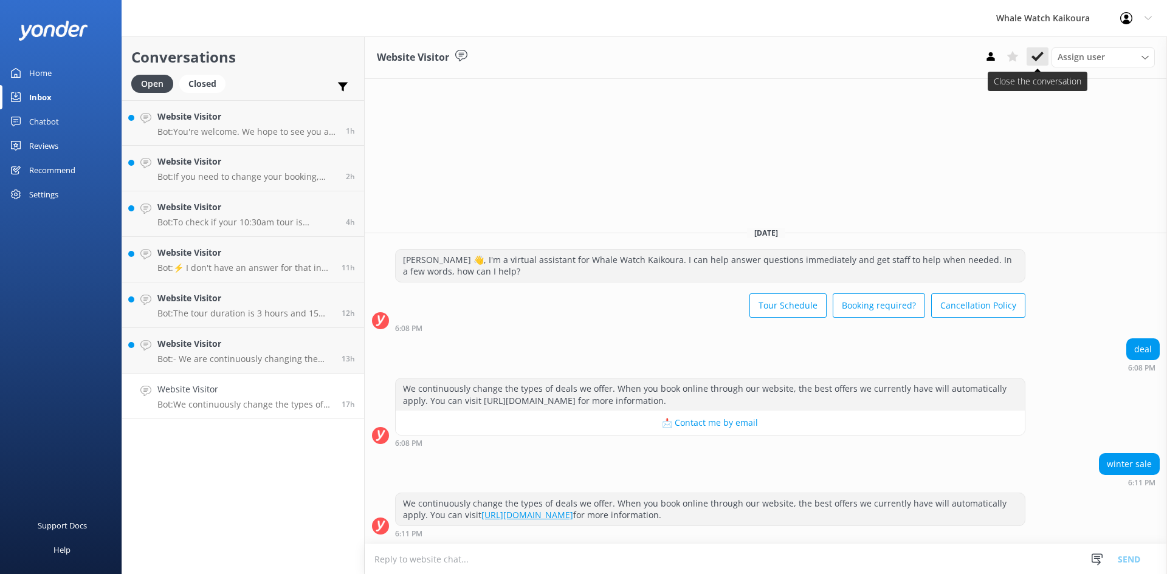
click at [1038, 60] on icon at bounding box center [1038, 56] width 12 height 12
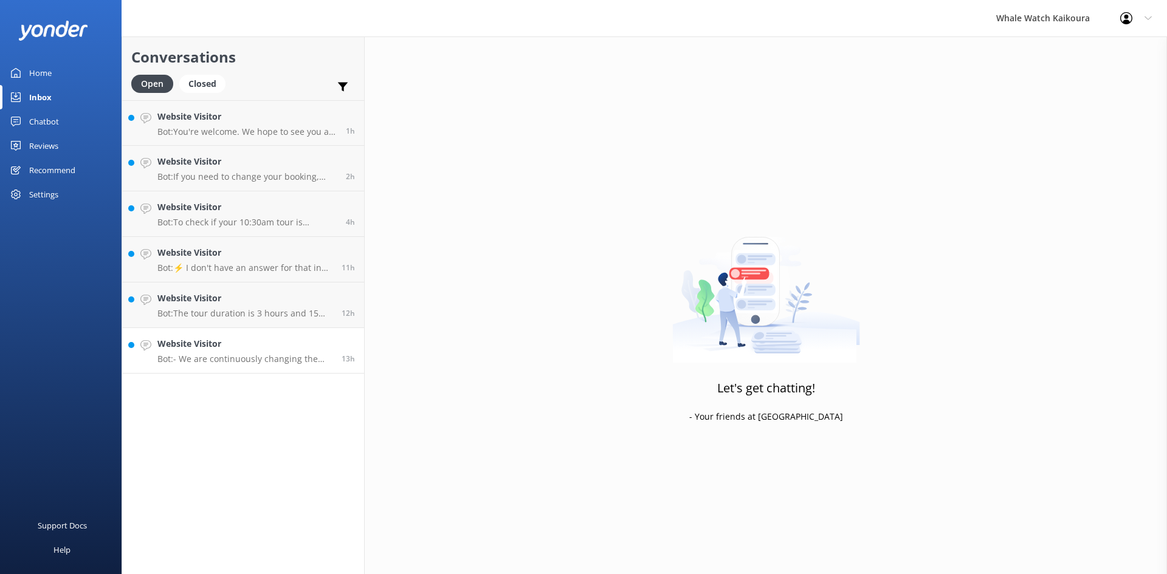
click at [152, 356] on link "Website Visitor Bot: - We are continuously changing the types of deals we offer…" at bounding box center [243, 351] width 242 height 46
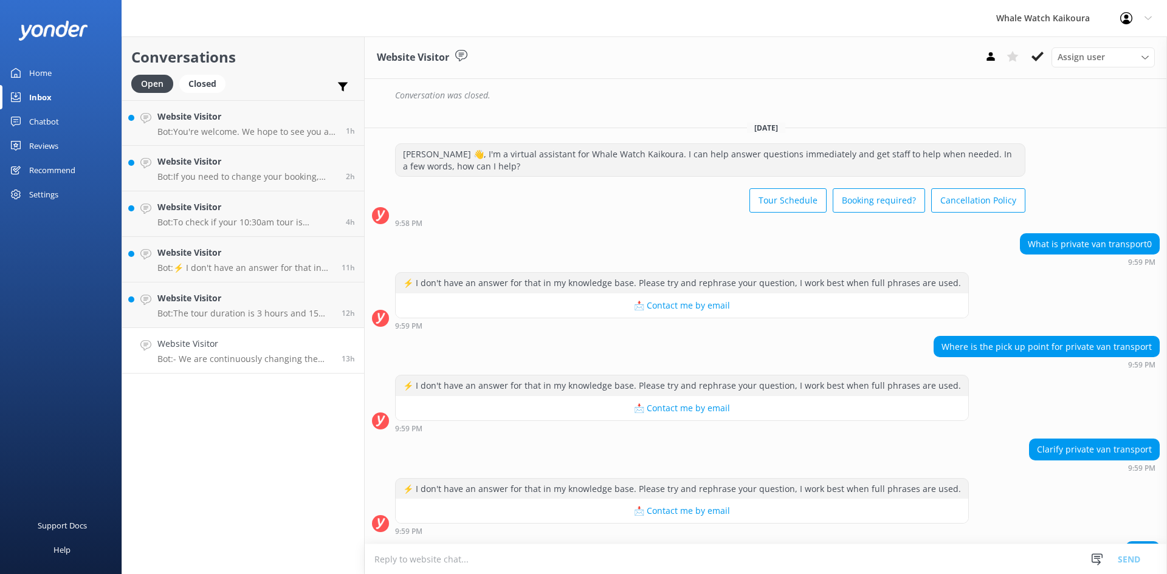
scroll to position [374, 0]
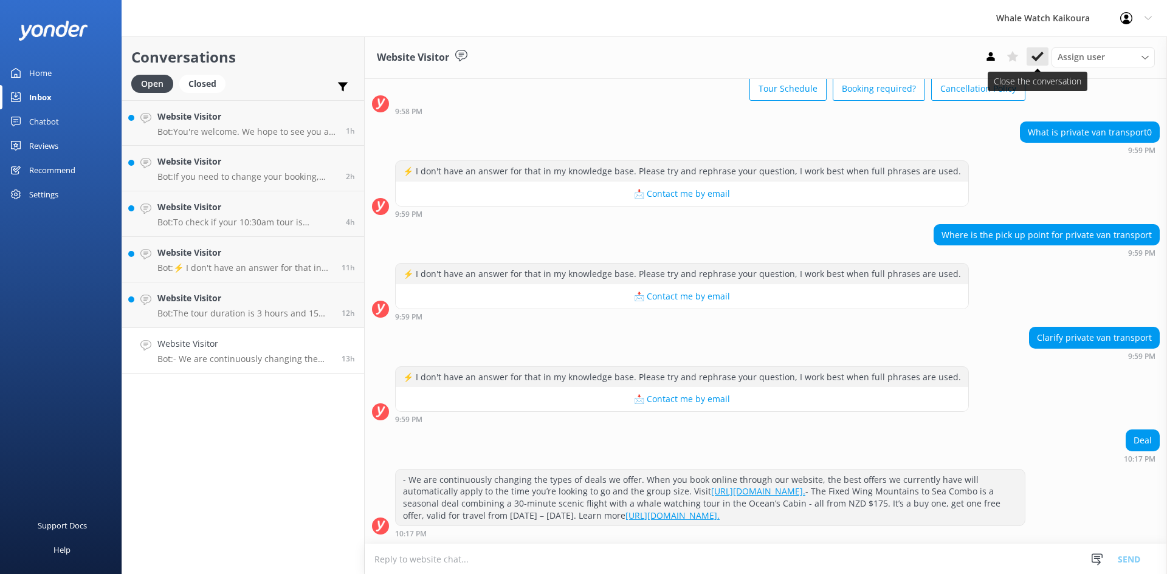
click at [1035, 57] on icon at bounding box center [1038, 56] width 12 height 12
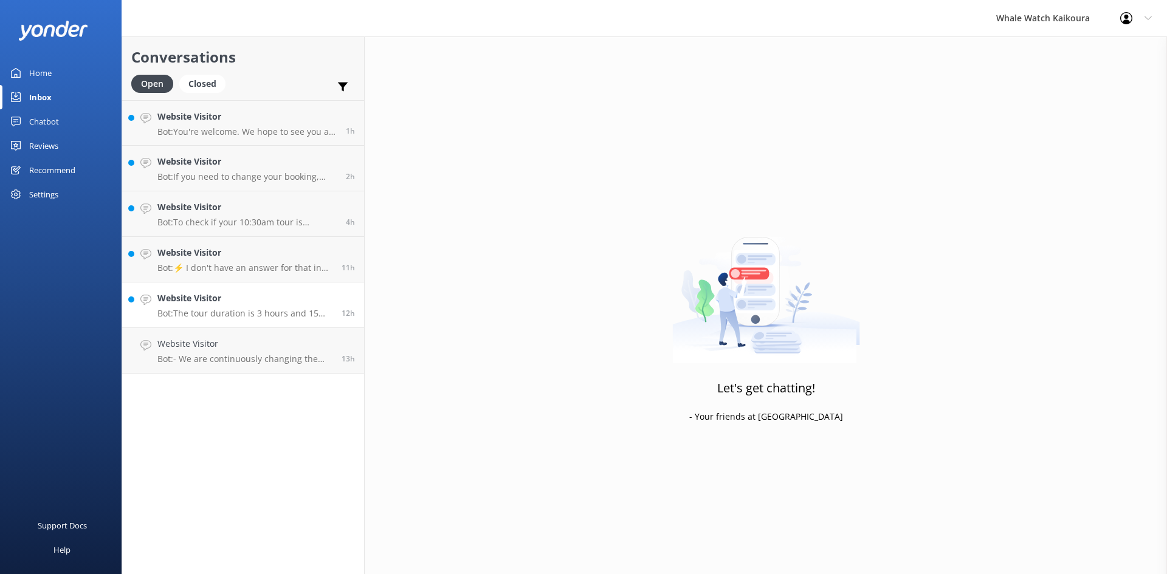
click at [242, 319] on link "Website Visitor Bot: The tour duration is 3 hours and 15 minutes in total, incl…" at bounding box center [243, 306] width 242 height 46
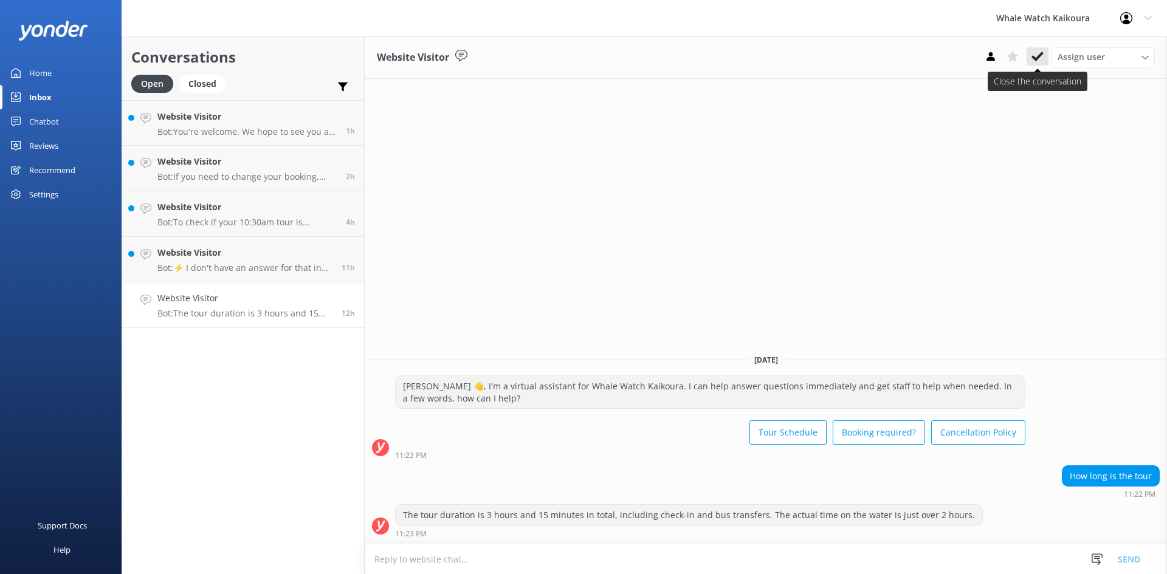
click at [1039, 49] on button at bounding box center [1038, 56] width 22 height 18
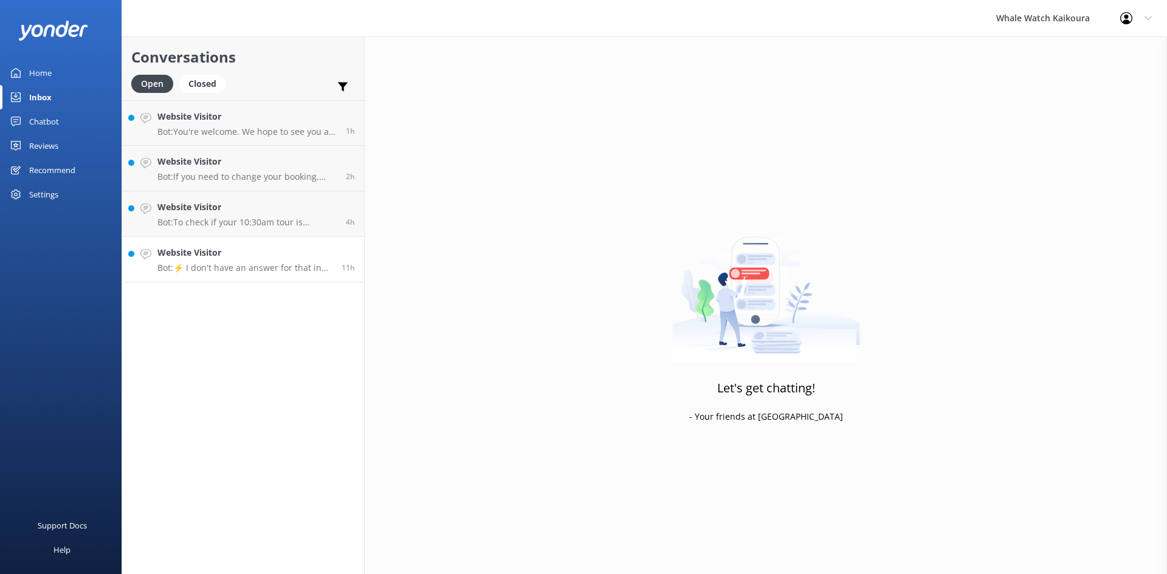
click at [210, 255] on h4 "Website Visitor" at bounding box center [244, 252] width 175 height 13
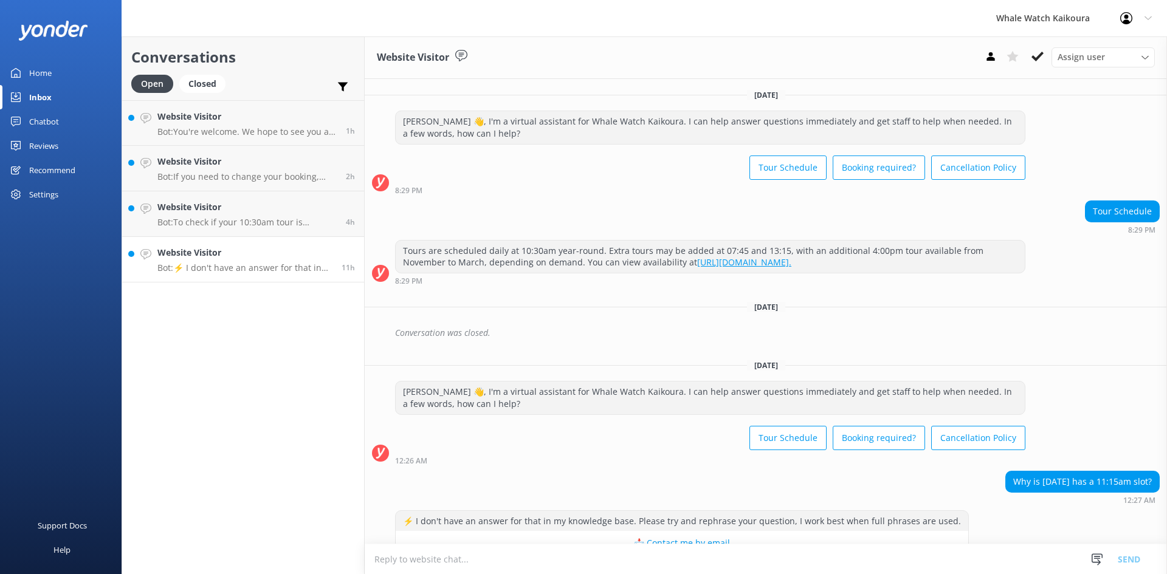
scroll to position [30, 0]
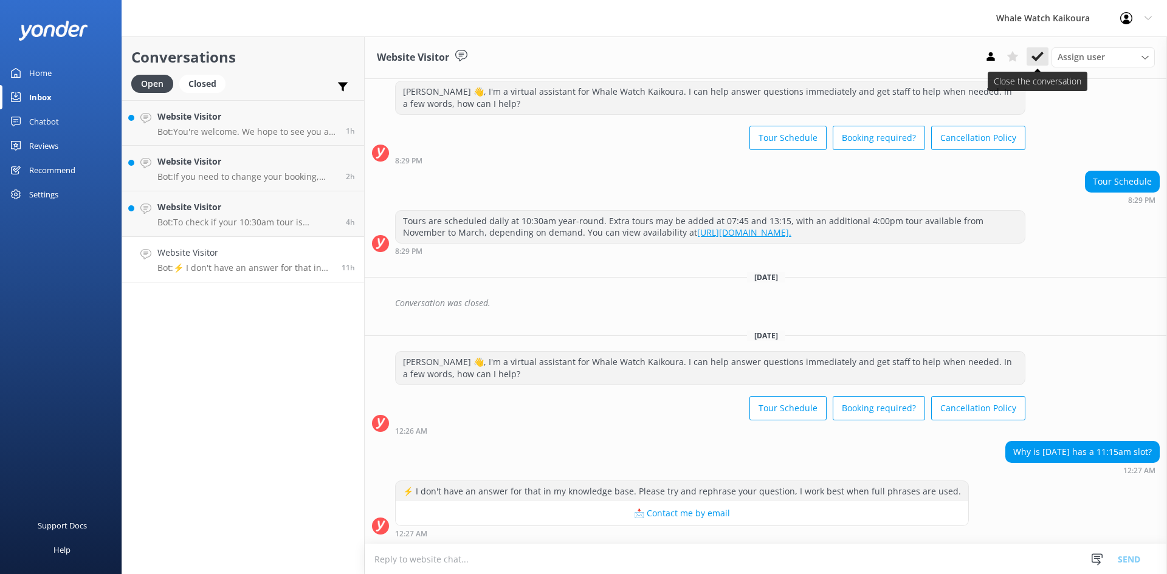
click at [1033, 57] on use at bounding box center [1038, 57] width 12 height 10
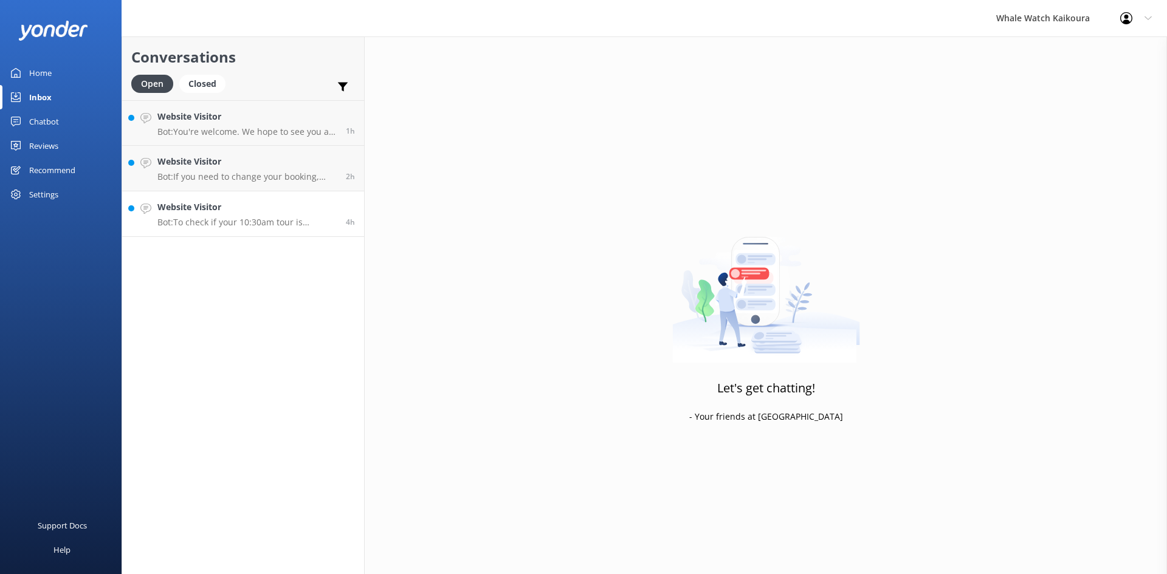
click at [201, 215] on div "Website Visitor Bot: To check if your 10:30am tour is affected by the weather, …" at bounding box center [246, 214] width 179 height 27
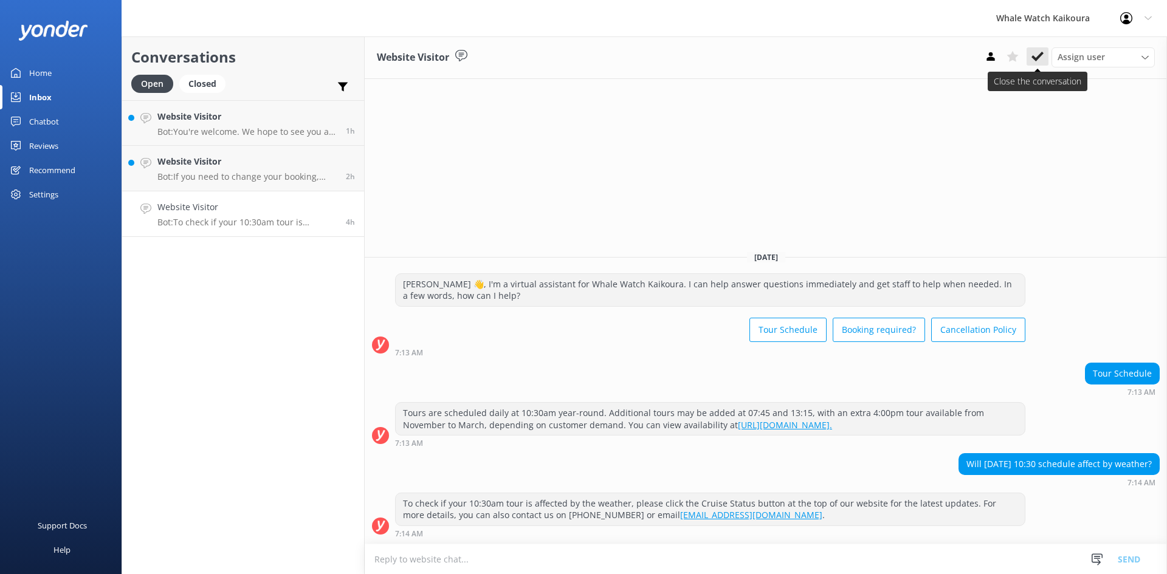
click at [1042, 55] on use at bounding box center [1038, 57] width 12 height 10
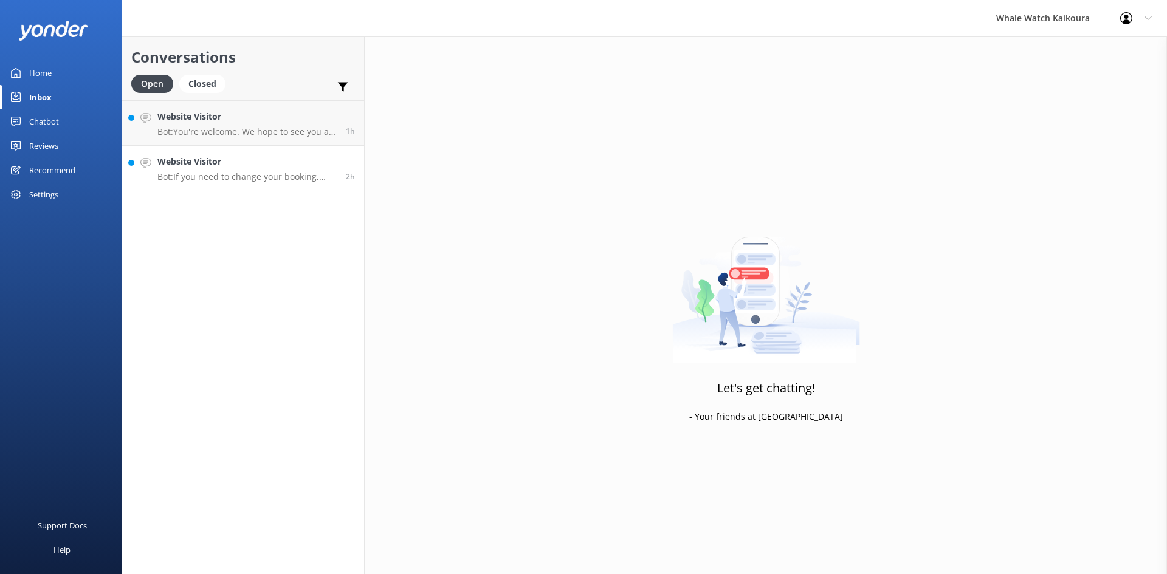
click at [220, 168] on h4 "Website Visitor" at bounding box center [246, 161] width 179 height 13
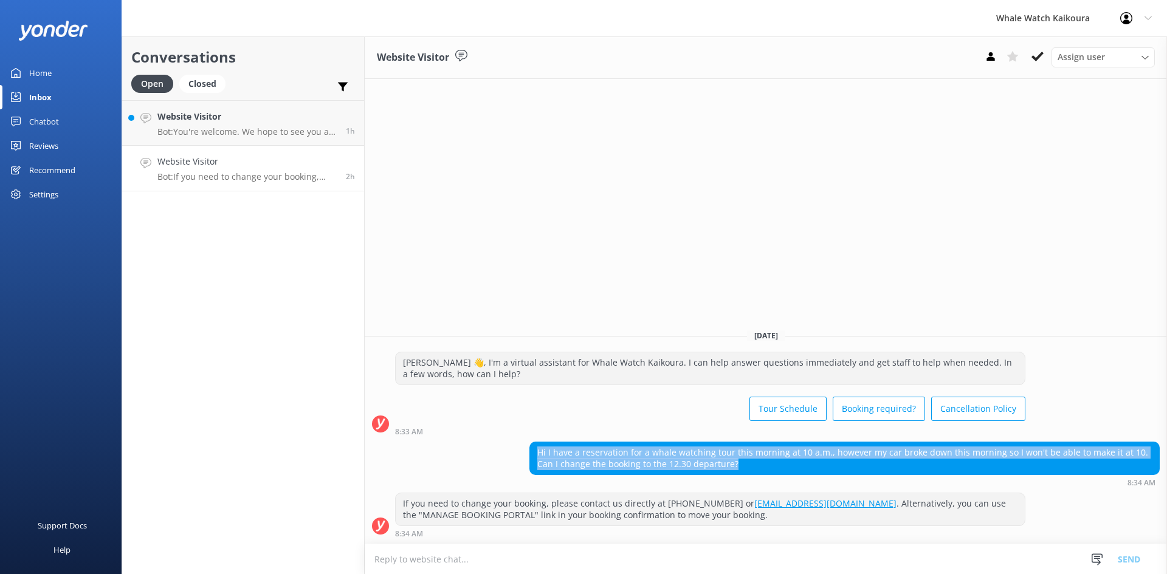
drag, startPoint x: 539, startPoint y: 450, endPoint x: 742, endPoint y: 471, distance: 204.1
click at [742, 471] on div "Hi I have a reservation for a whale watching tour this morning at 10 a.m., howe…" at bounding box center [844, 459] width 629 height 32
click at [1036, 56] on icon at bounding box center [1038, 56] width 12 height 12
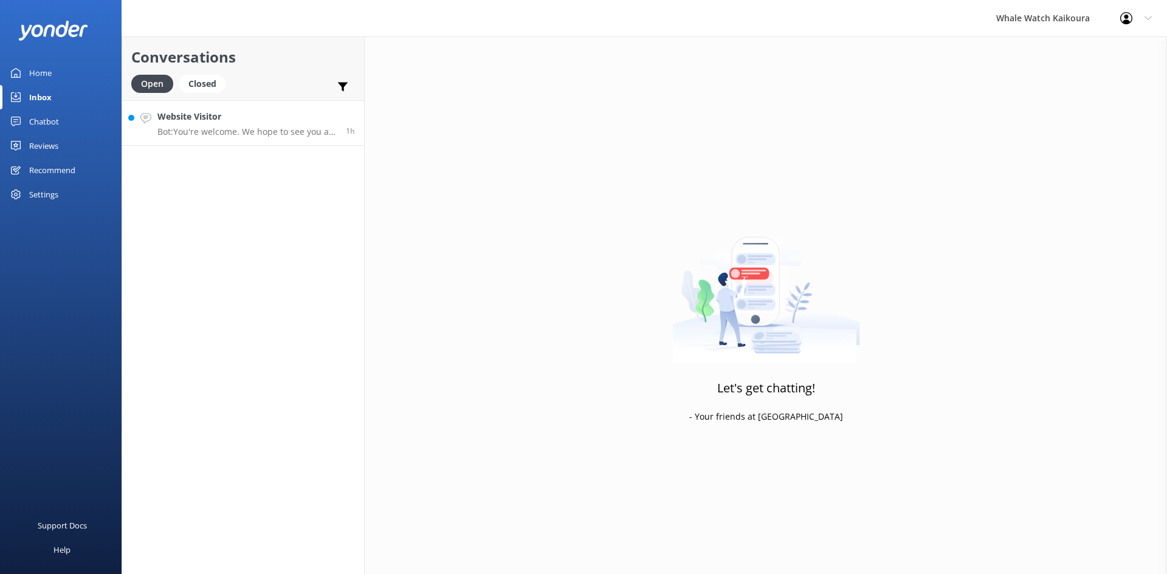
click at [269, 126] on div "Website Visitor Bot: You're welcome. We hope to see you at Whale Watch [PERSON_…" at bounding box center [246, 123] width 179 height 26
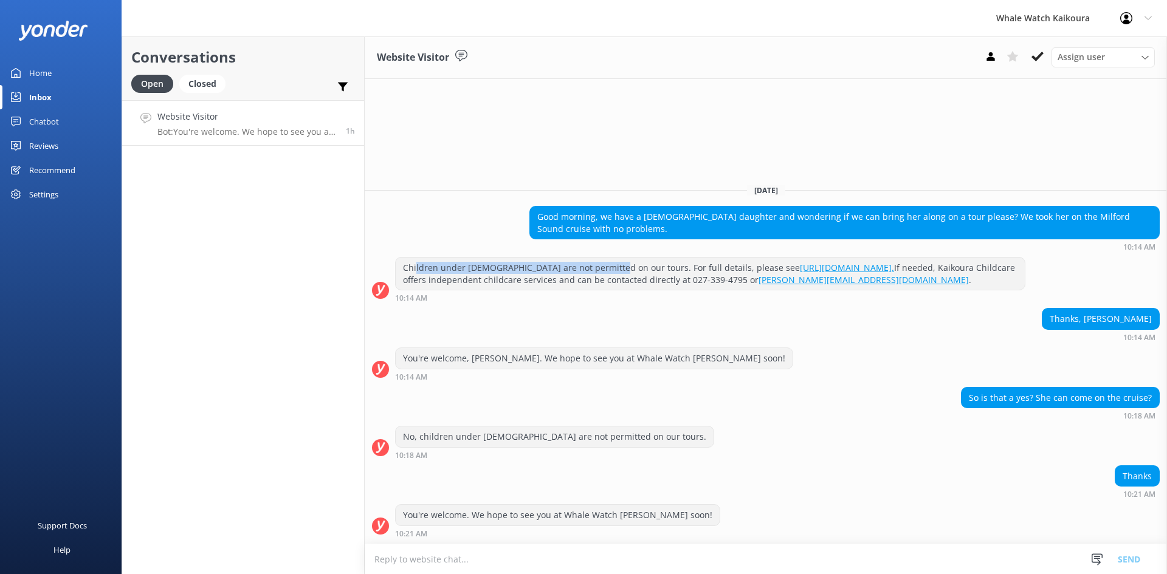
drag, startPoint x: 416, startPoint y: 269, endPoint x: 607, endPoint y: 270, distance: 190.3
click at [607, 270] on div "Children under [DEMOGRAPHIC_DATA] are not permitted on our tours. For full deta…" at bounding box center [710, 274] width 629 height 32
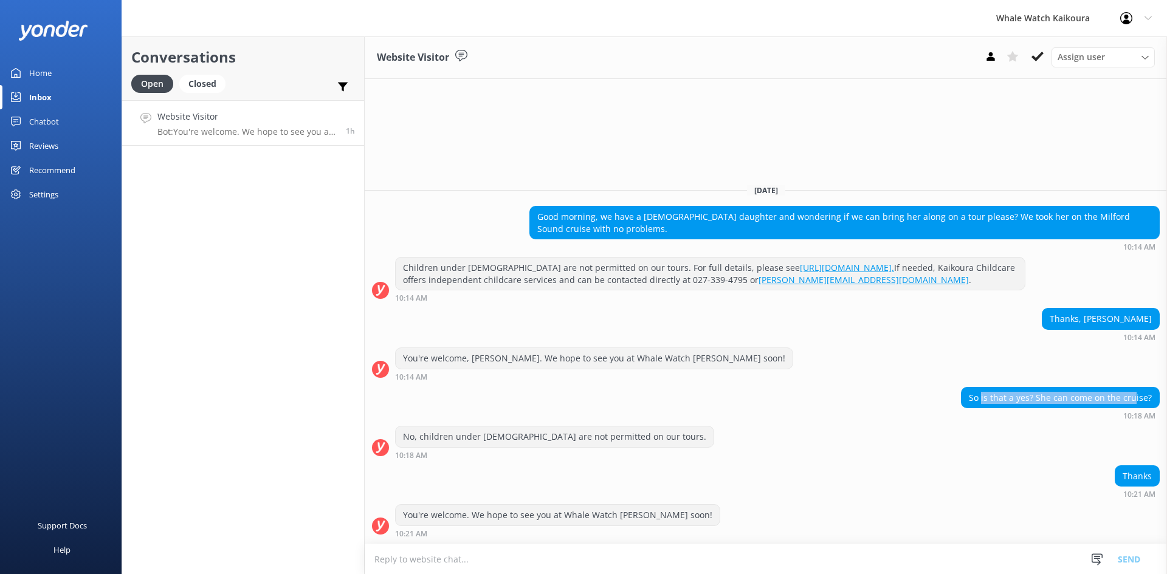
drag, startPoint x: 987, startPoint y: 404, endPoint x: 1136, endPoint y: 404, distance: 149.5
click at [1136, 404] on div "So is that a yes? She can come on the cruise?" at bounding box center [1061, 398] width 198 height 21
click at [757, 458] on div "No, children under [DEMOGRAPHIC_DATA] are not permitted on our tours. 10:18 AM" at bounding box center [766, 442] width 802 height 33
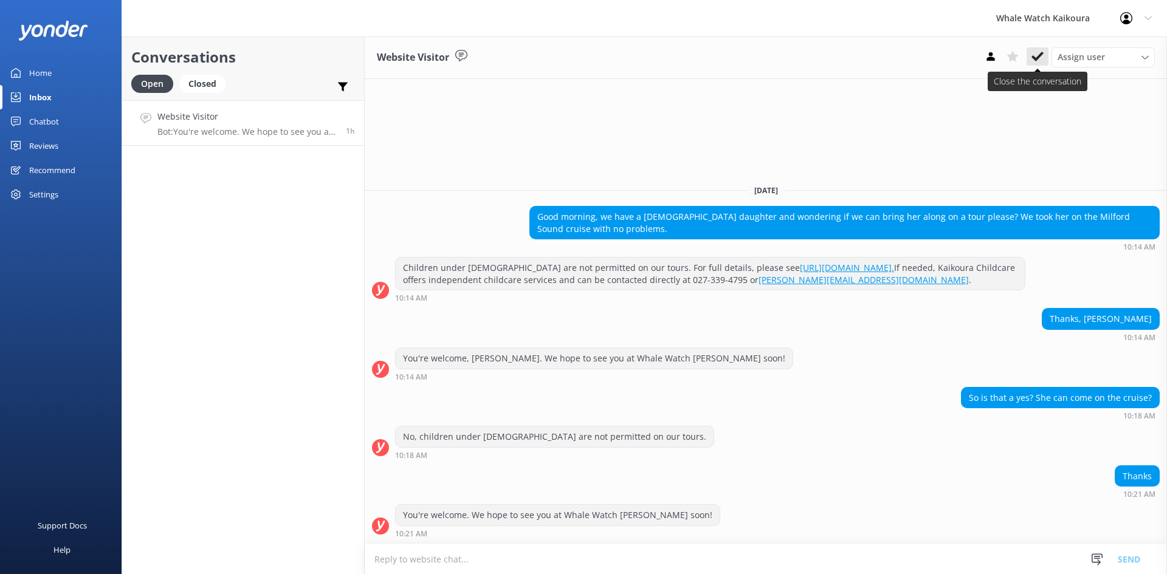
click at [1036, 51] on icon at bounding box center [1038, 56] width 12 height 12
